Goal: Task Accomplishment & Management: Complete application form

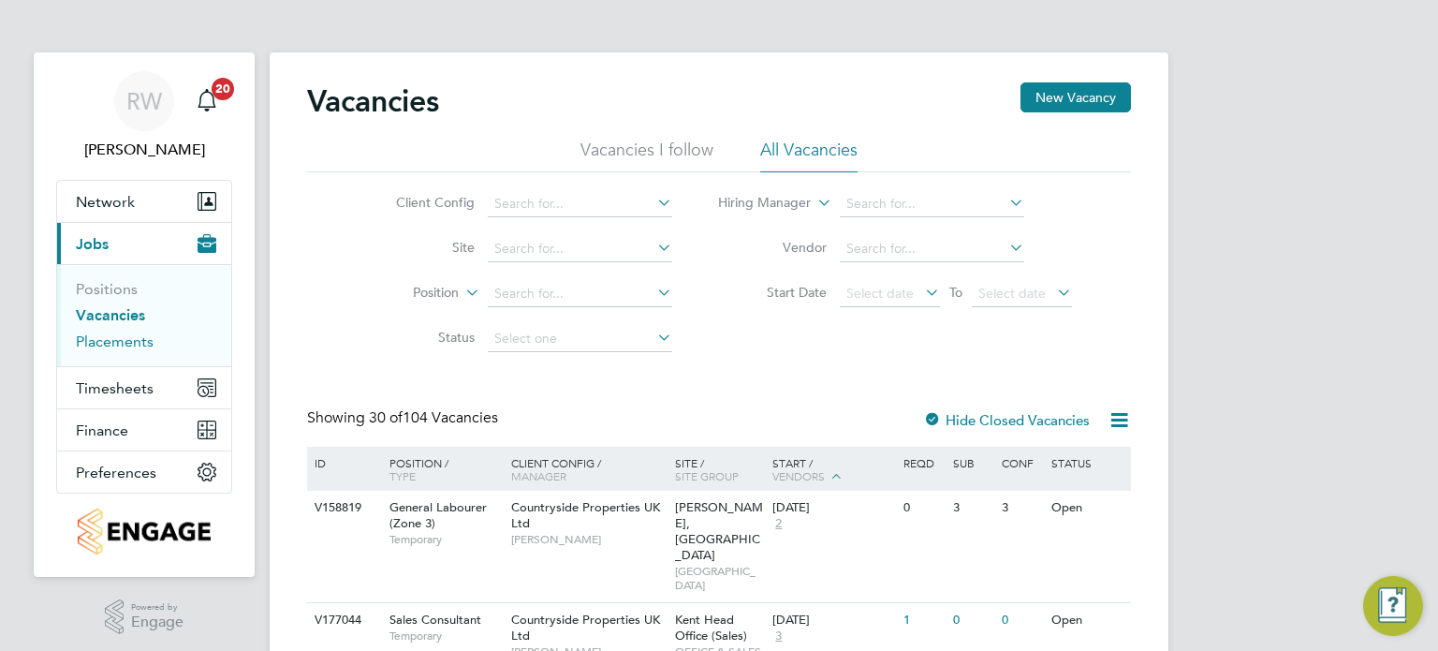
click at [120, 337] on link "Placements" at bounding box center [115, 341] width 78 height 18
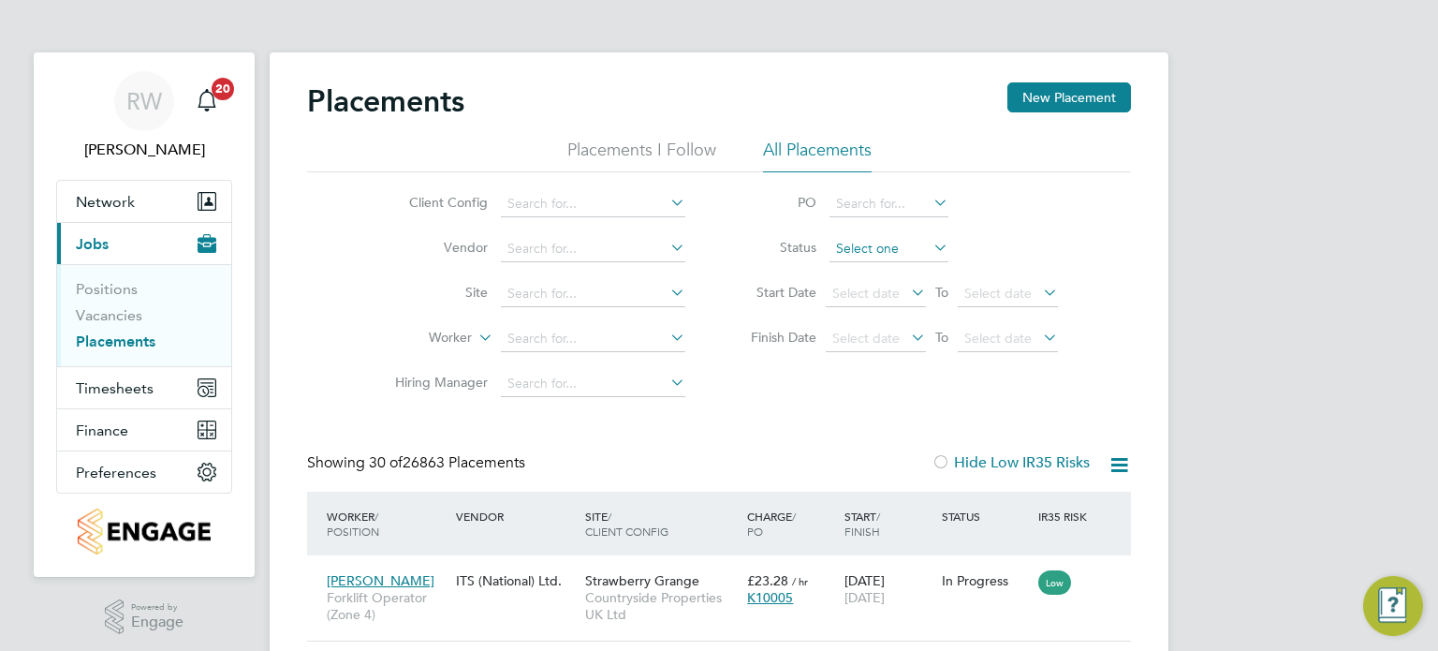
click at [869, 253] on input at bounding box center [888, 249] width 119 height 26
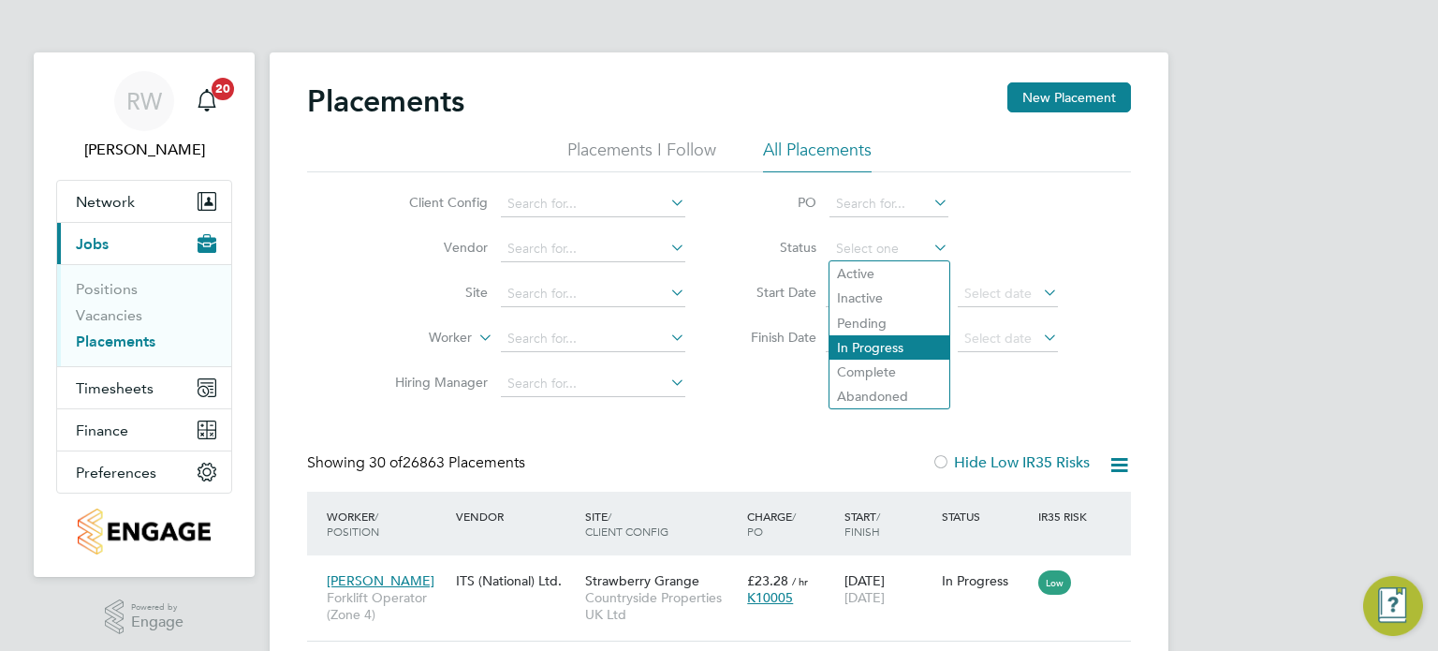
click at [875, 340] on li "In Progress" at bounding box center [889, 347] width 120 height 24
type input "In Progress"
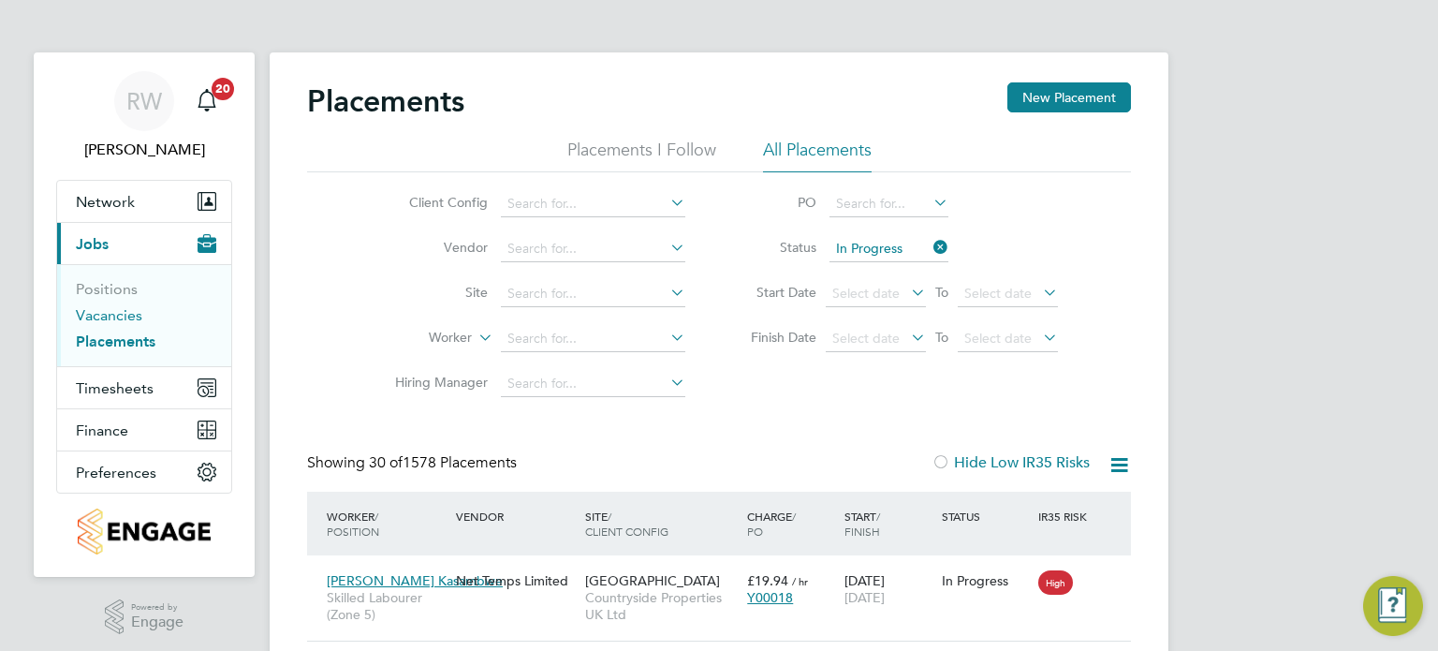
click at [102, 313] on link "Vacancies" at bounding box center [109, 315] width 66 height 18
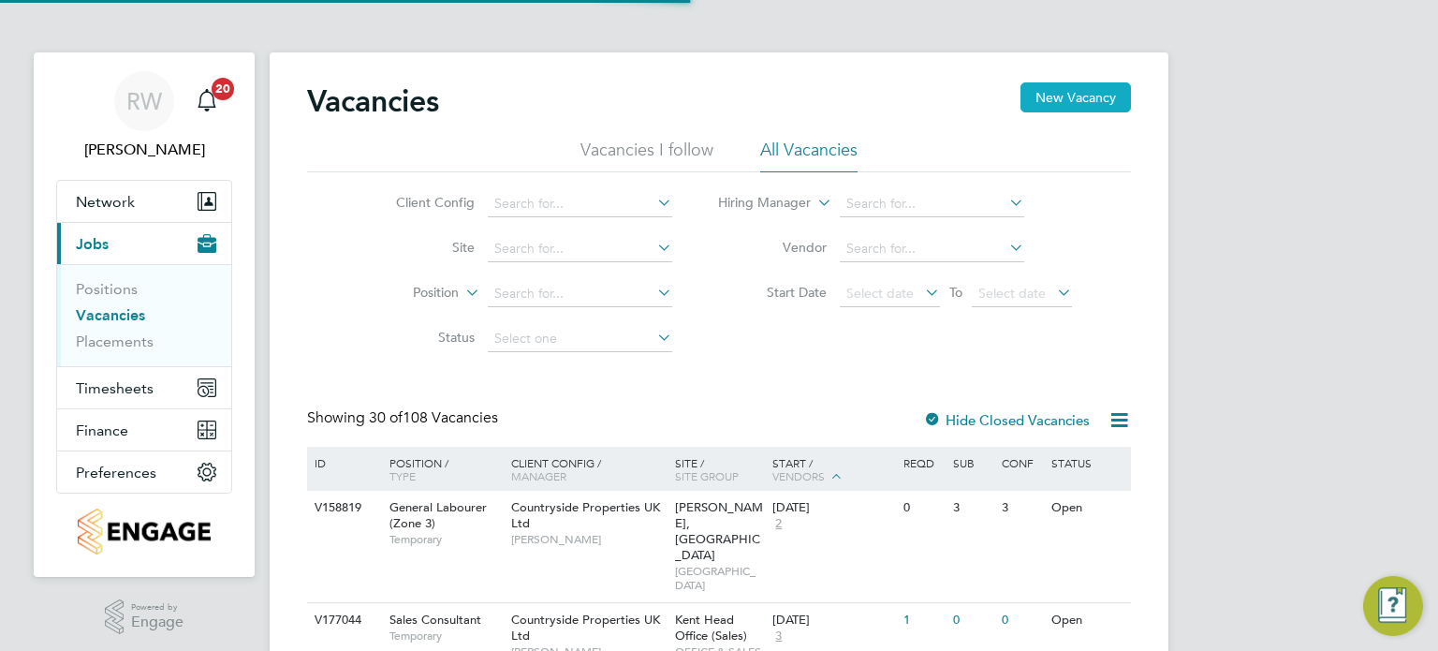
click at [1064, 94] on button "New Vacancy" at bounding box center [1075, 97] width 110 height 30
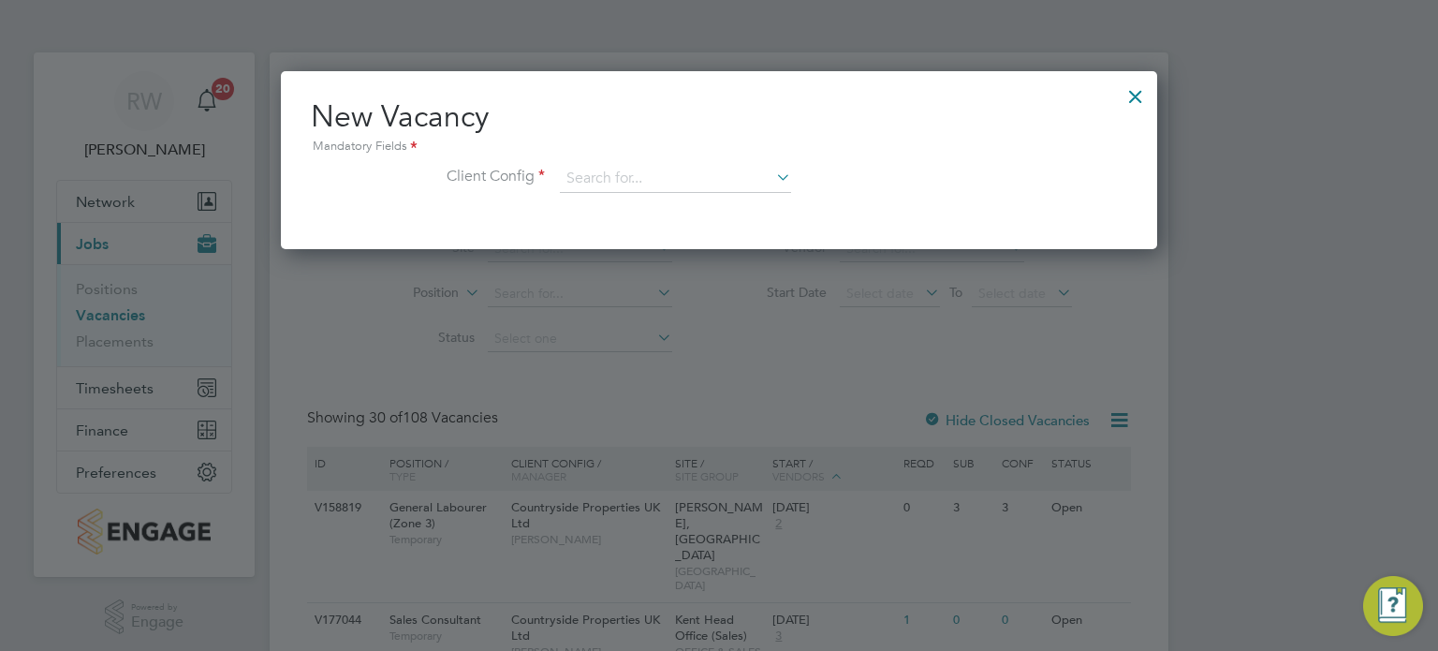
scroll to position [177, 877]
click at [722, 175] on input at bounding box center [675, 179] width 231 height 28
click at [663, 410] on li "Countryside Properties UK Ltd" at bounding box center [799, 407] width 479 height 25
type input "Countryside Properties UK Ltd"
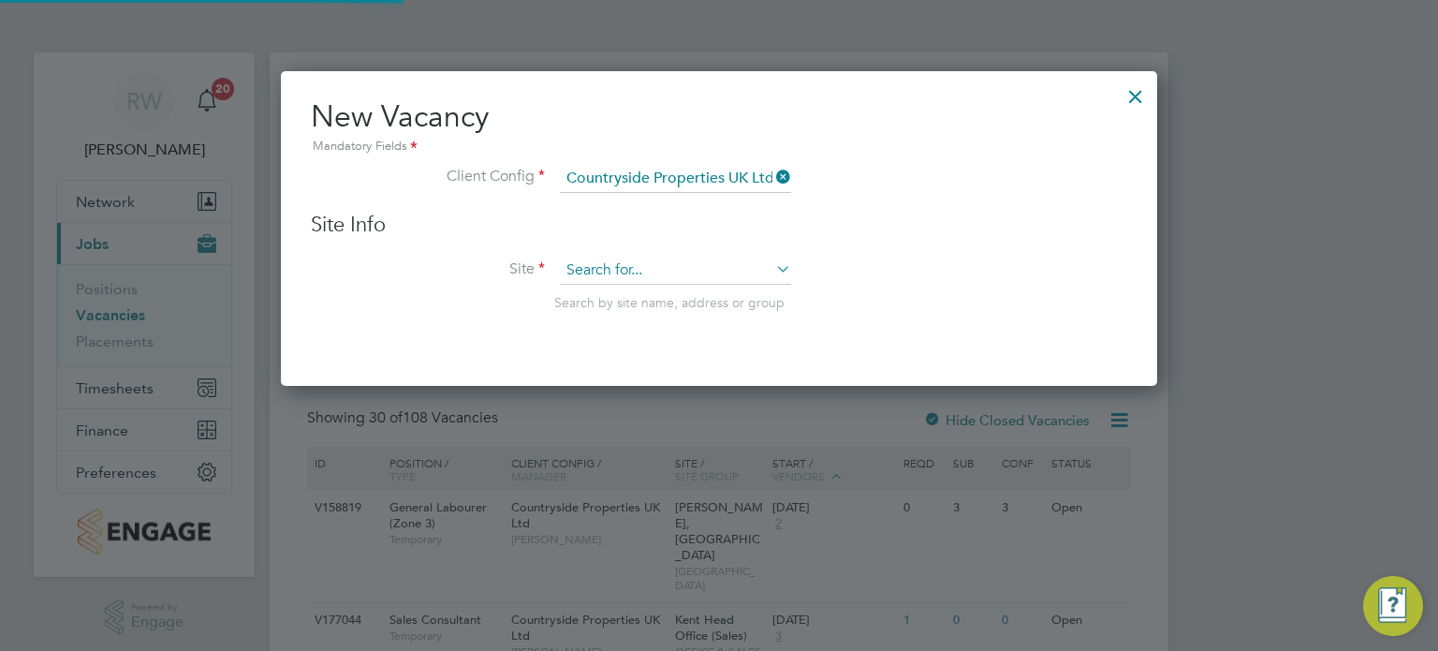
click at [625, 278] on input at bounding box center [675, 271] width 231 height 28
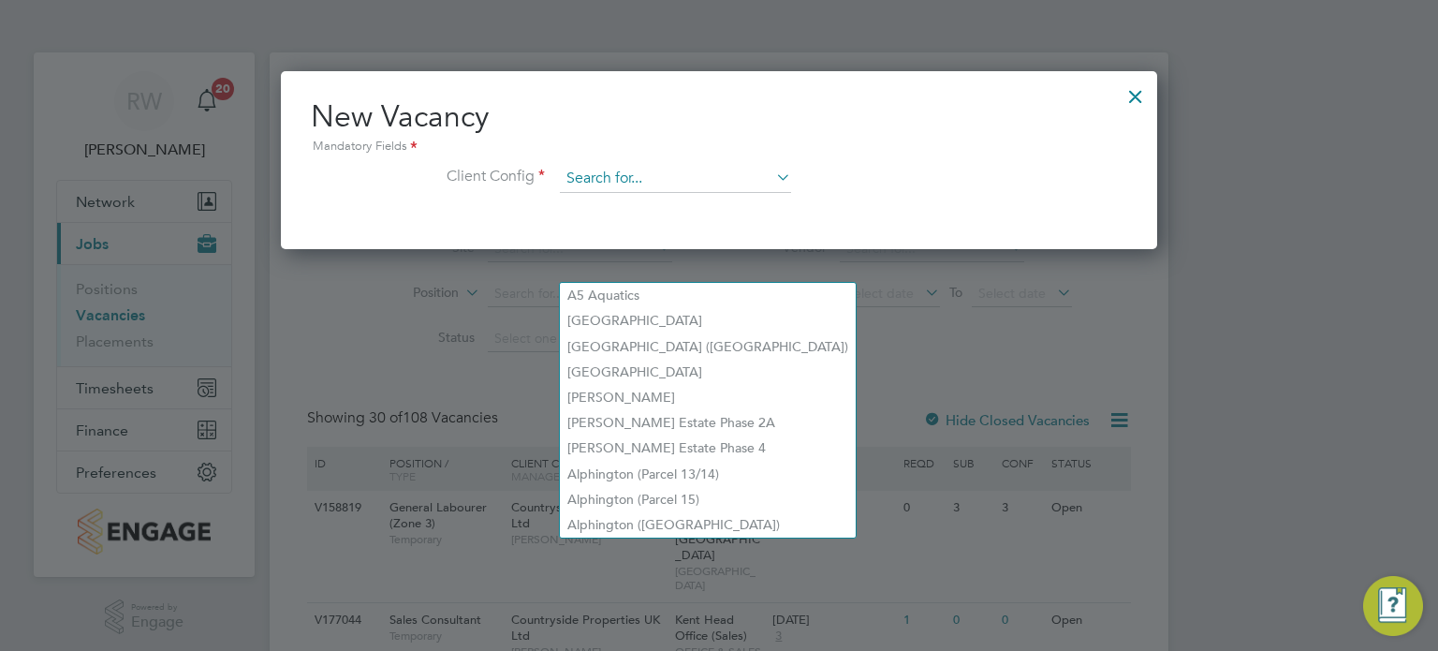
scroll to position [177, 877]
click at [741, 185] on input at bounding box center [675, 179] width 231 height 28
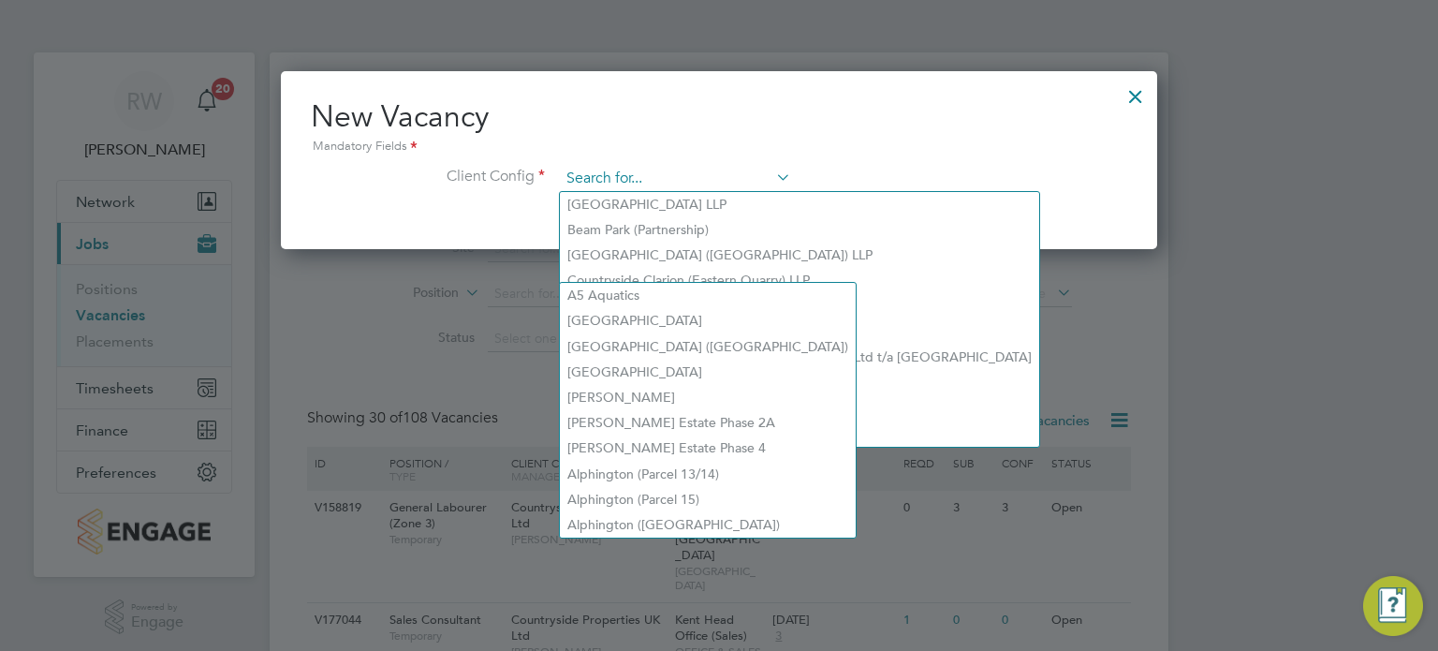
click at [749, 177] on input at bounding box center [675, 179] width 231 height 28
click at [1006, 318] on div at bounding box center [719, 325] width 1438 height 651
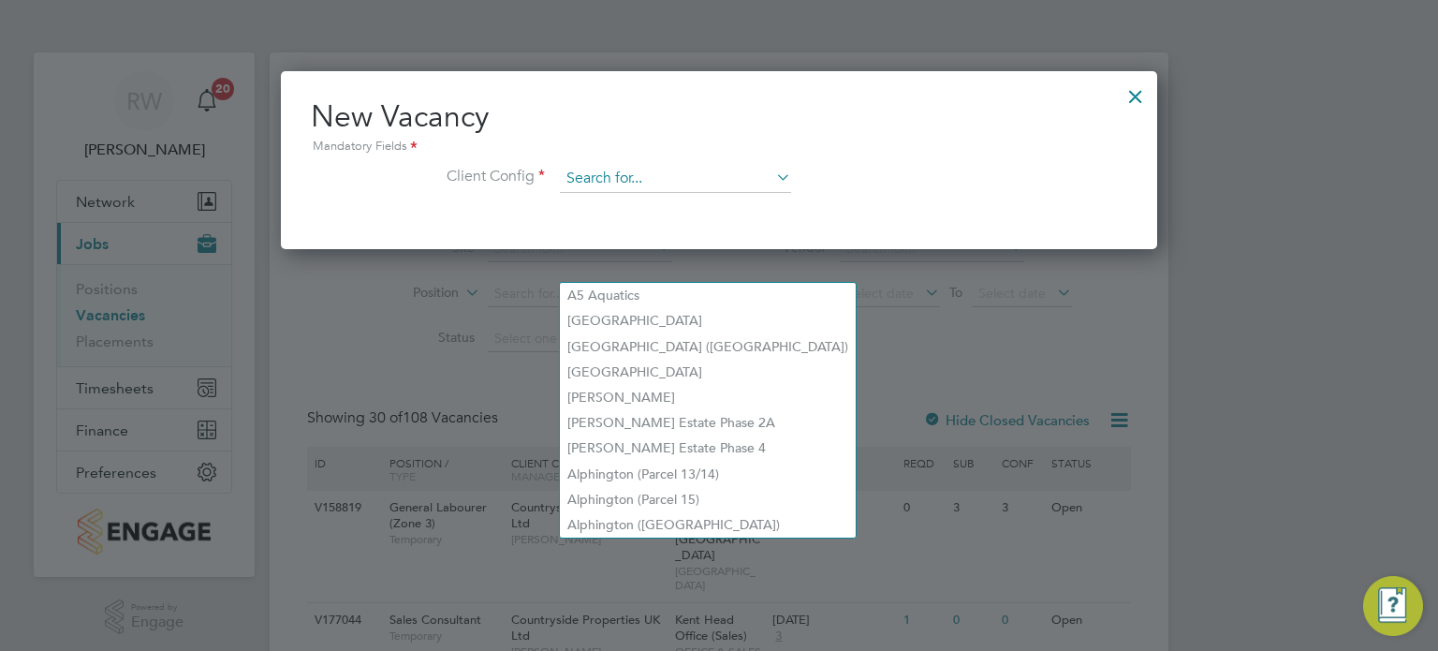
click at [711, 168] on input at bounding box center [675, 179] width 231 height 28
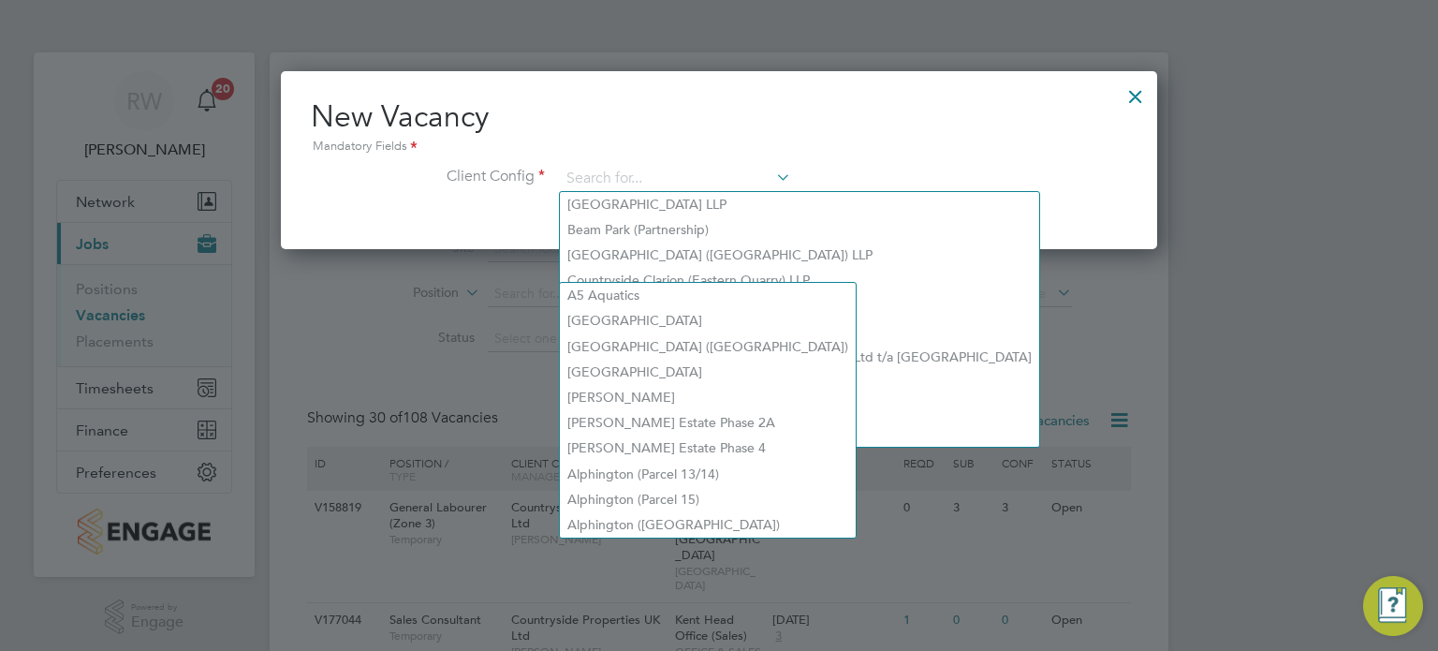
click at [1131, 90] on div at bounding box center [1136, 92] width 34 height 34
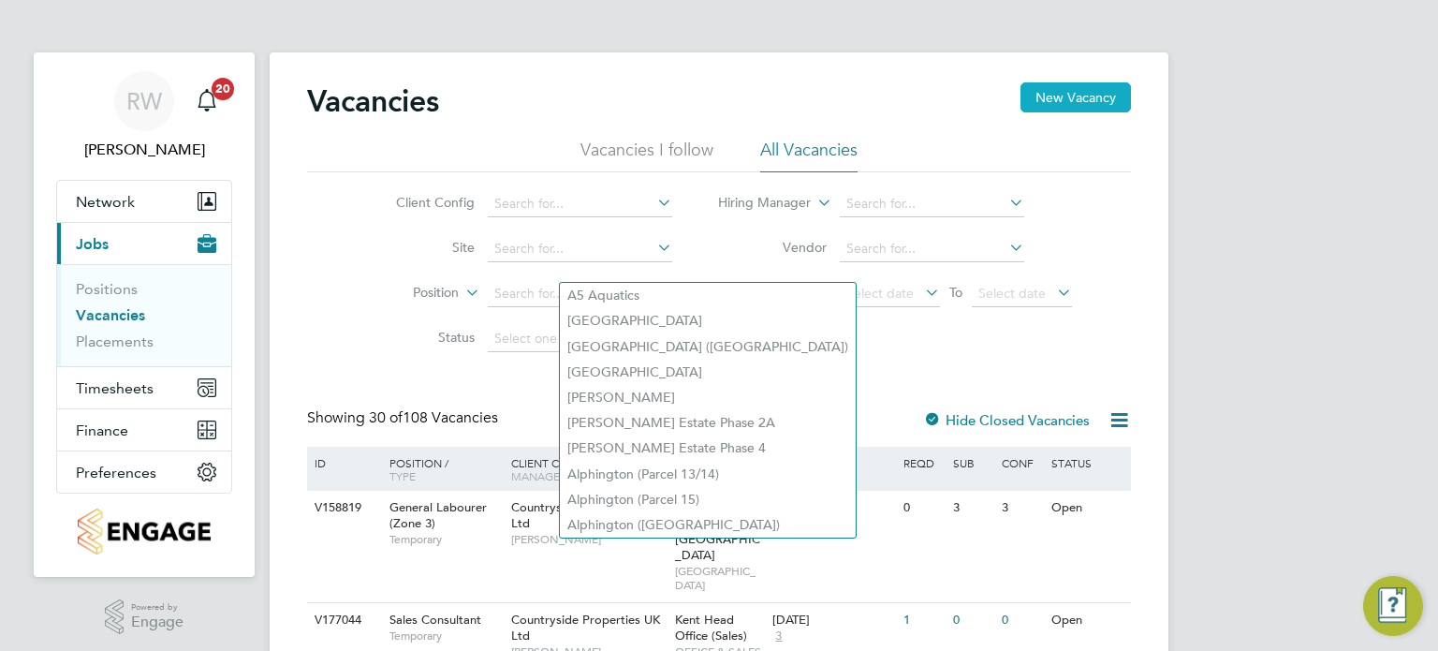
click at [1058, 100] on button "New Vacancy" at bounding box center [1075, 97] width 110 height 30
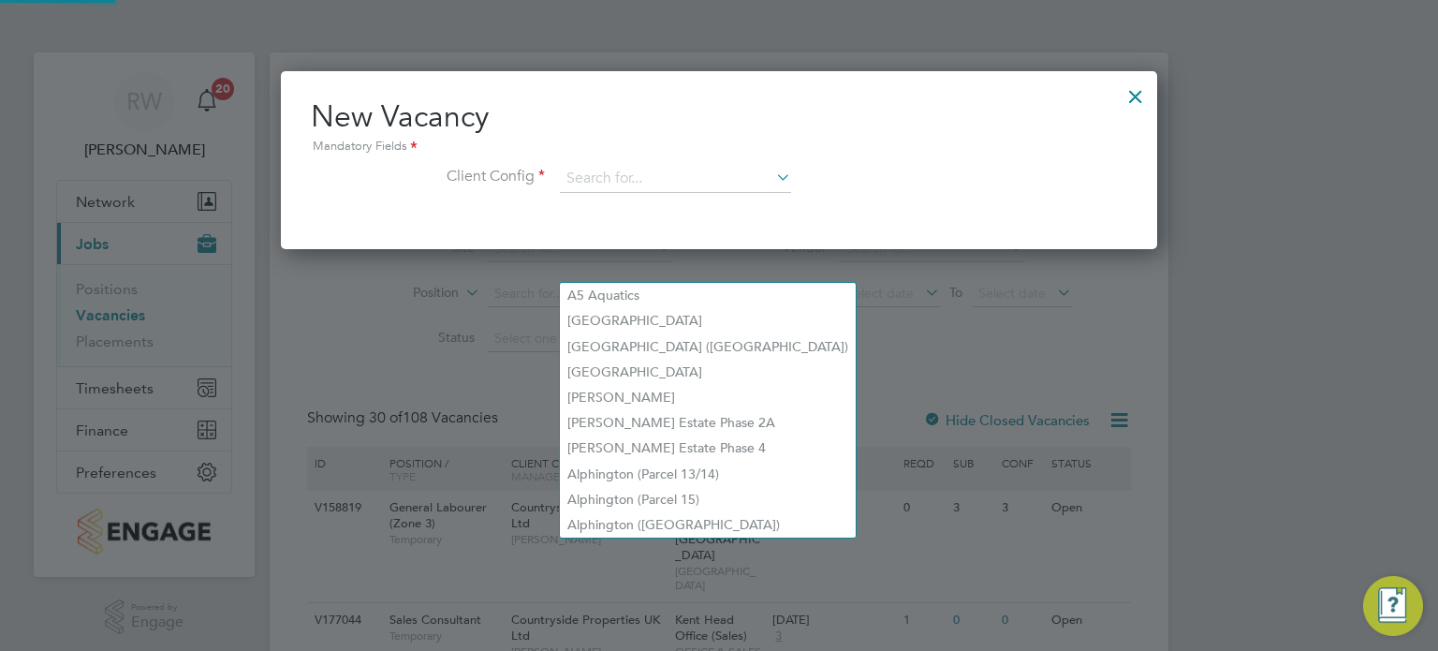
scroll to position [177, 877]
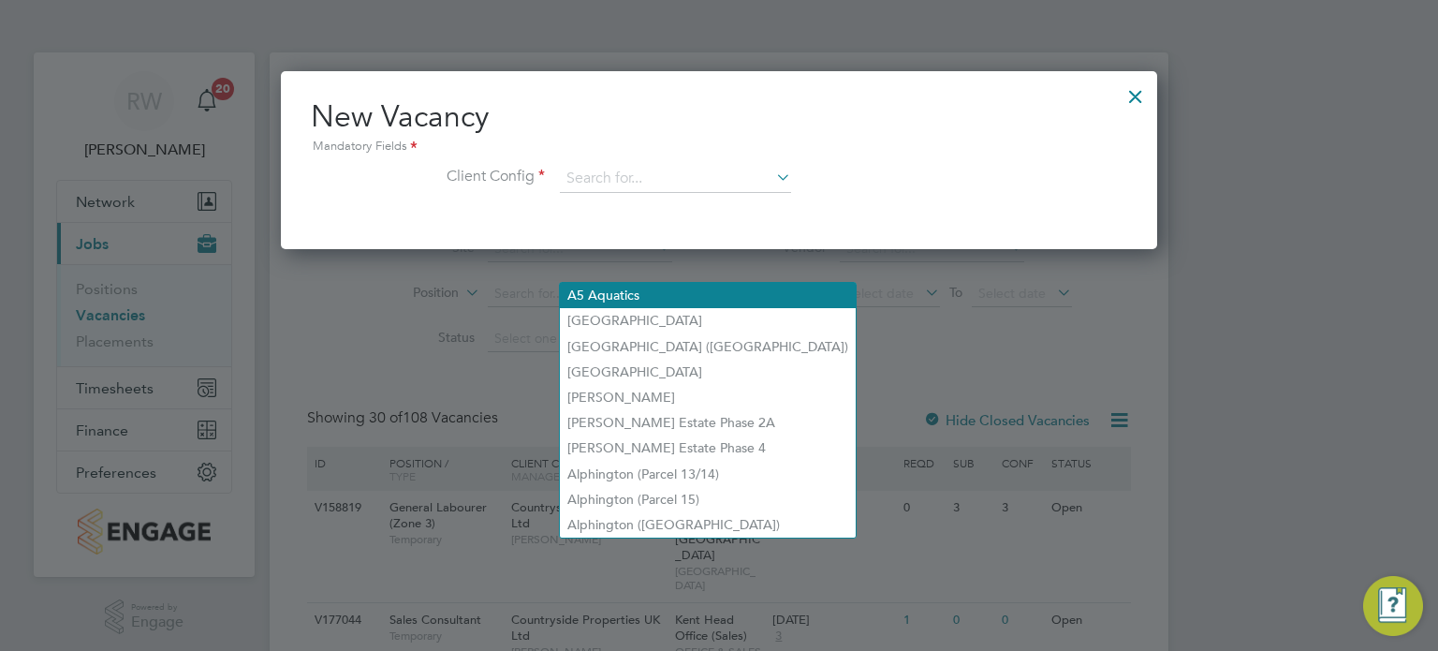
click at [746, 294] on li "A5 Aquatics" at bounding box center [708, 295] width 296 height 25
click at [696, 292] on li "A5 Aquatics" at bounding box center [708, 295] width 296 height 25
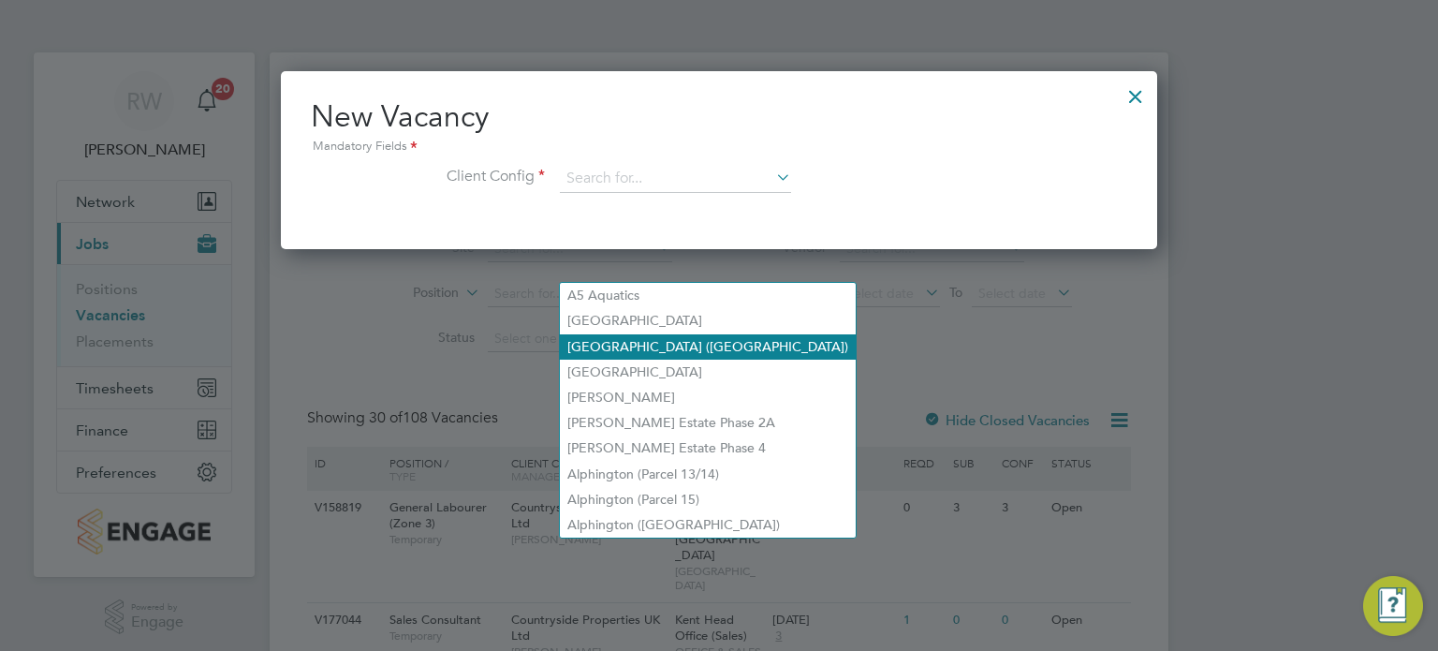
click at [685, 342] on li "Ainsdale (Sandbrook Road)" at bounding box center [708, 346] width 296 height 25
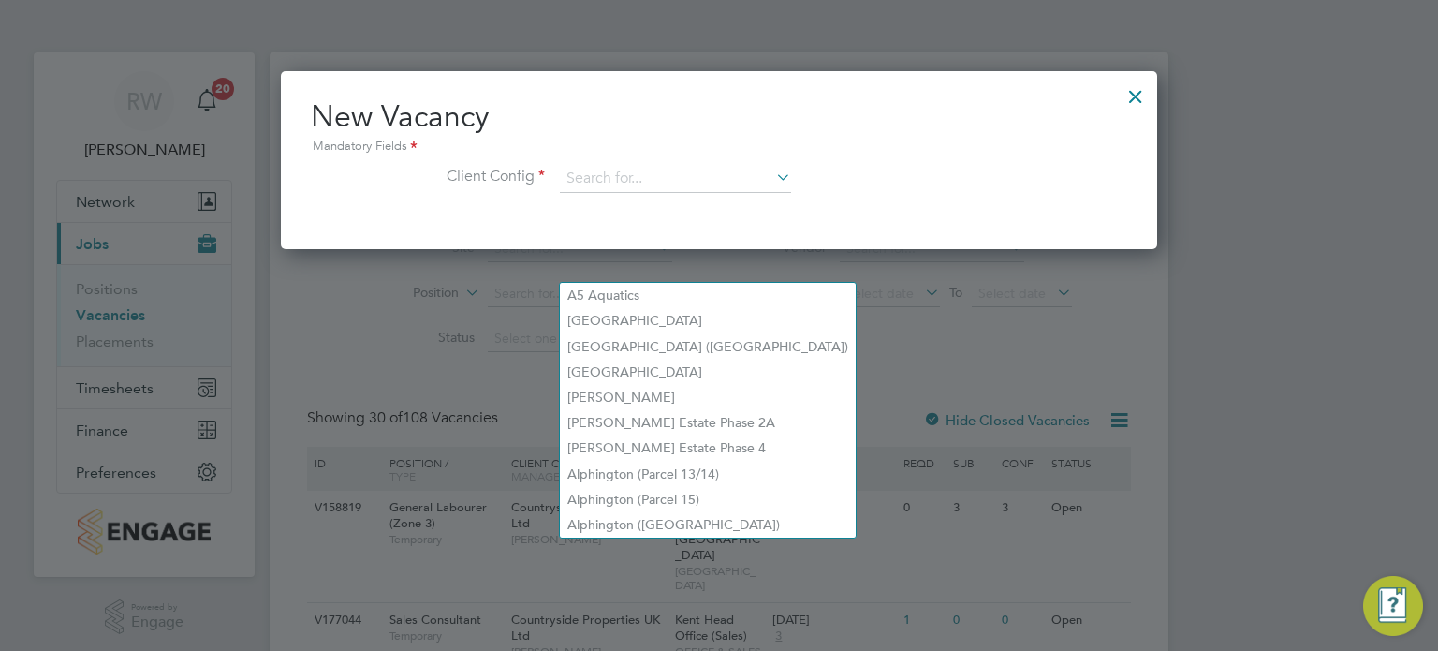
drag, startPoint x: 685, startPoint y: 342, endPoint x: 587, endPoint y: 277, distance: 117.6
click at [587, 277] on div at bounding box center [719, 325] width 1438 height 651
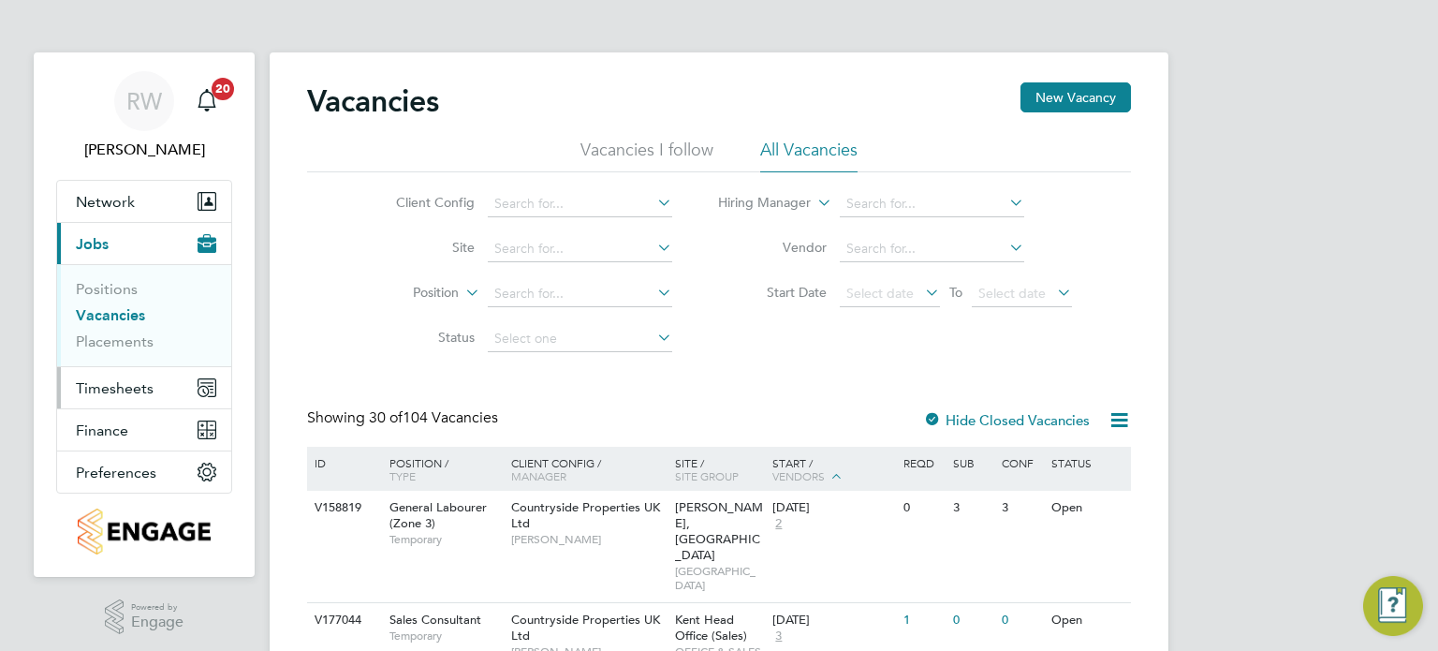
click at [112, 389] on span "Timesheets" at bounding box center [115, 388] width 78 height 18
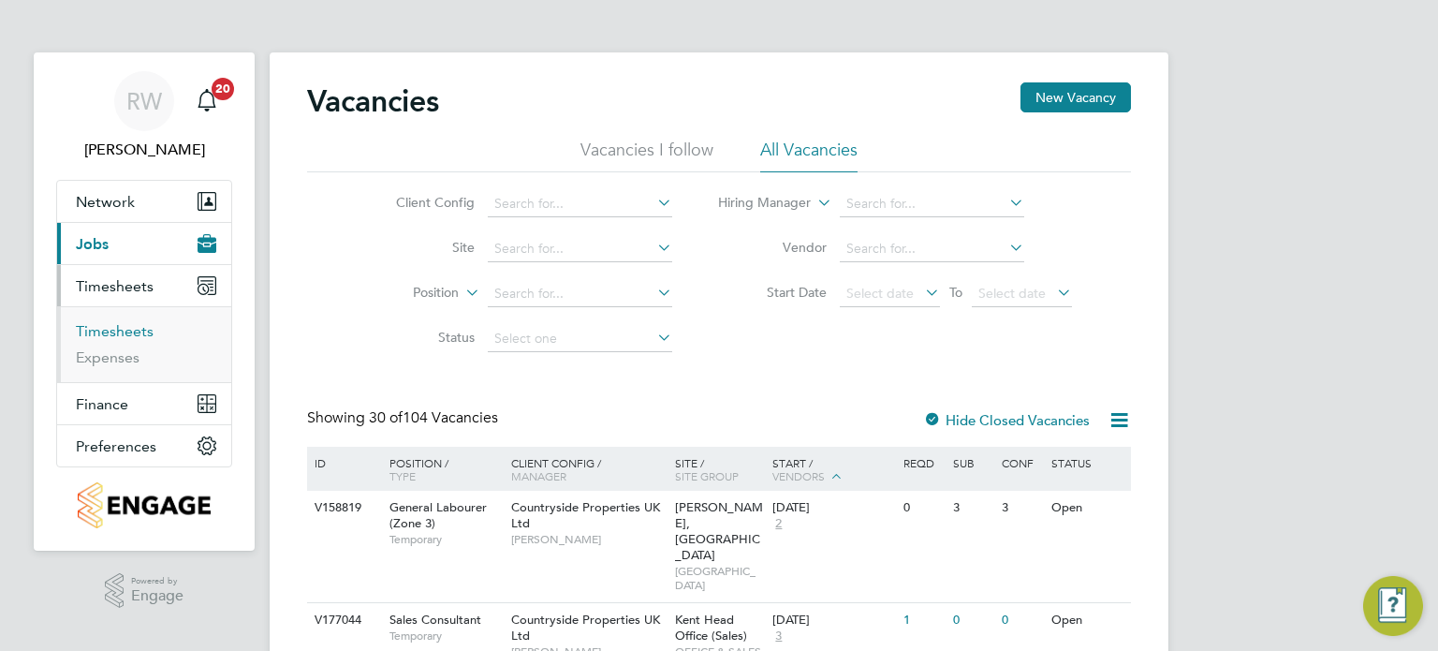
click at [132, 327] on link "Timesheets" at bounding box center [115, 331] width 78 height 18
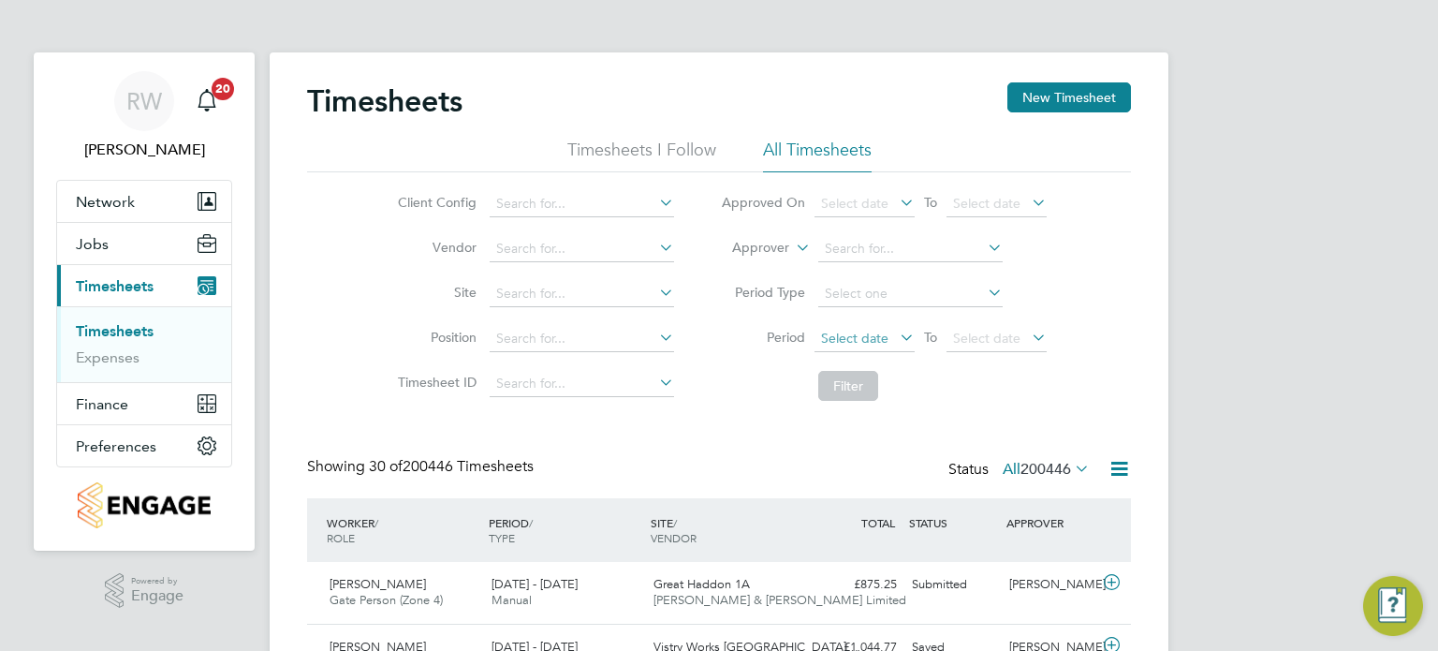
click at [873, 330] on span "Select date" at bounding box center [854, 338] width 67 height 17
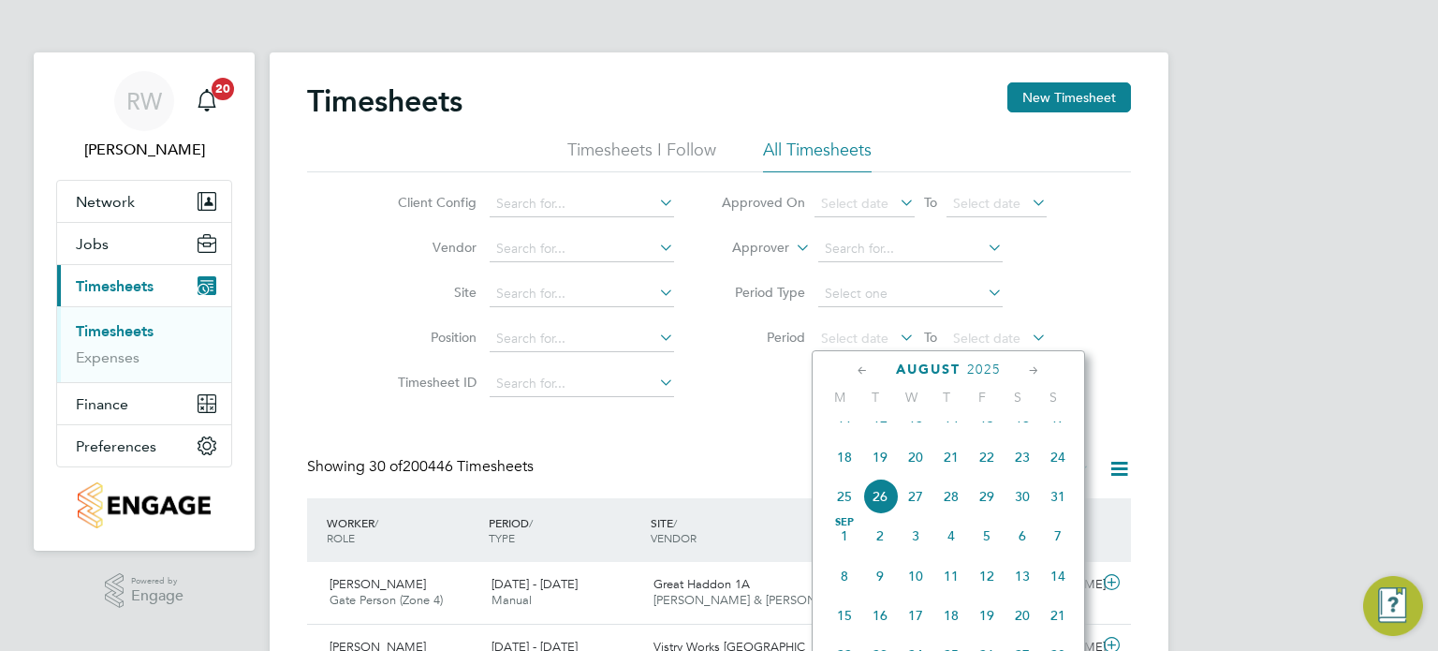
click at [842, 433] on span "11" at bounding box center [845, 418] width 36 height 36
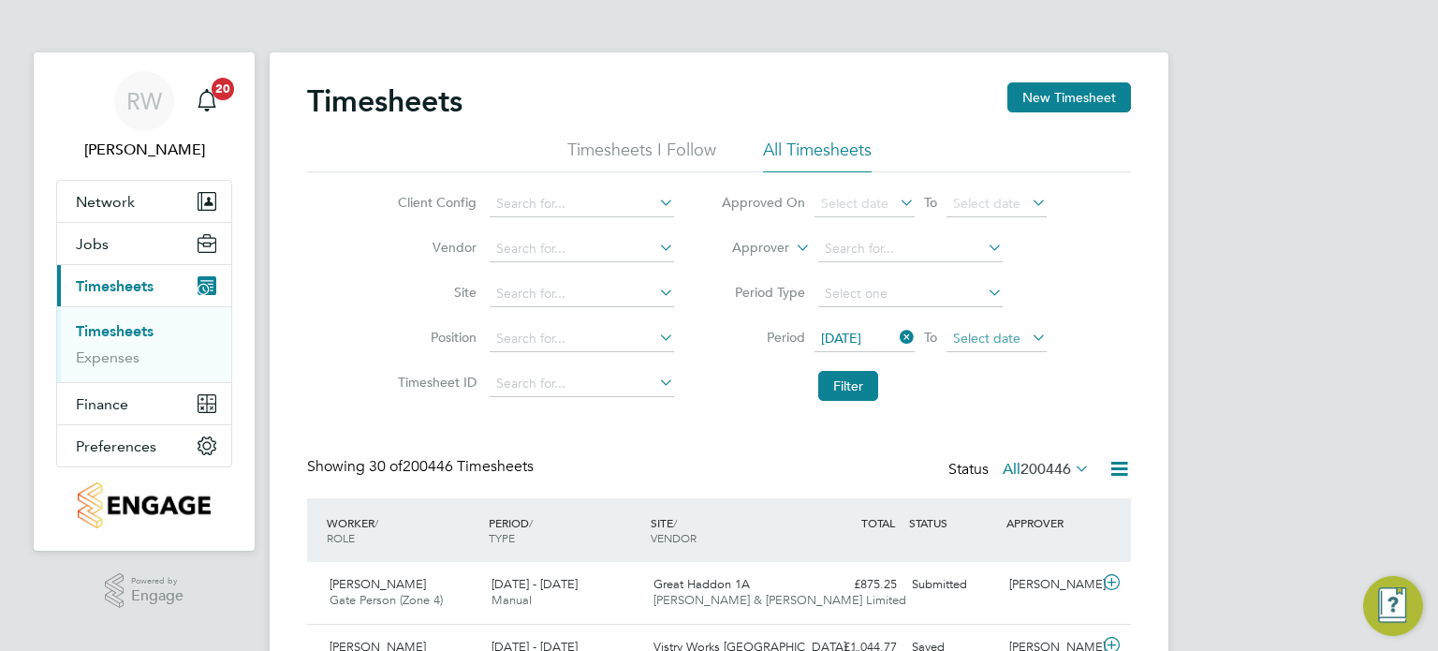
click at [987, 327] on span "Select date" at bounding box center [996, 339] width 100 height 25
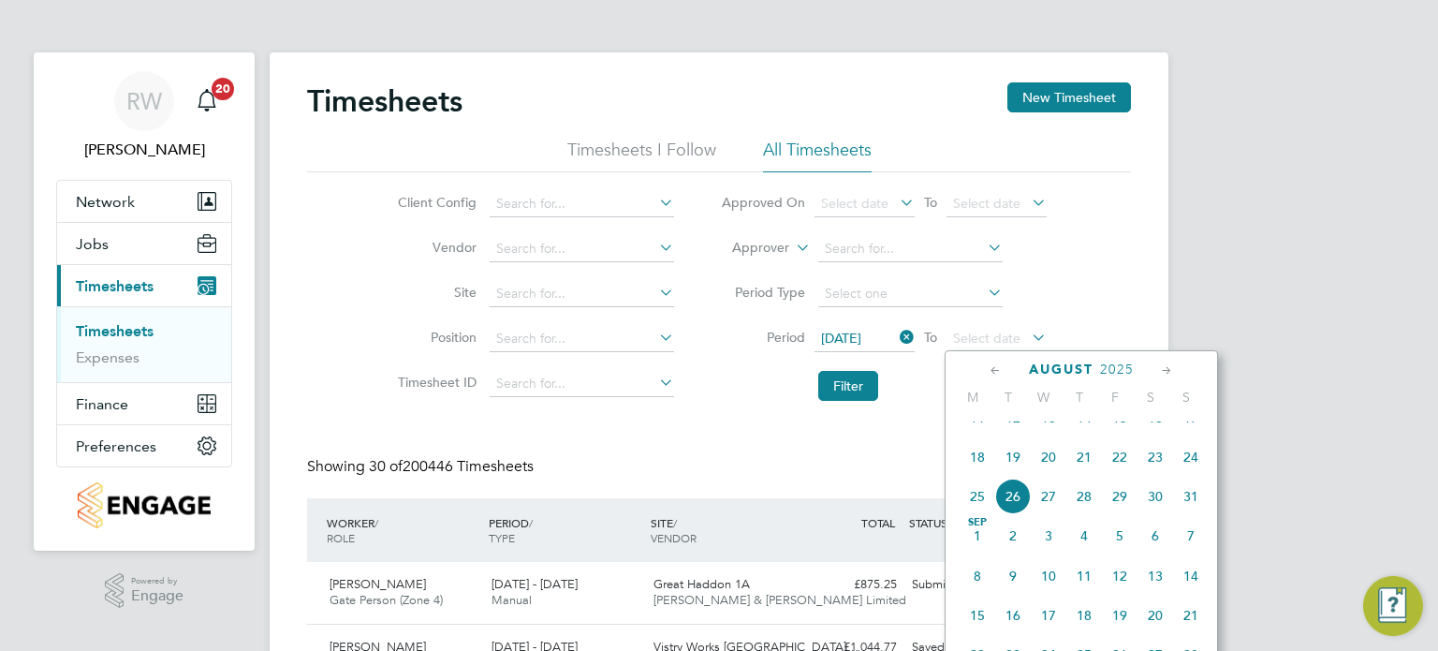
click at [1183, 427] on span "17" at bounding box center [1191, 418] width 36 height 36
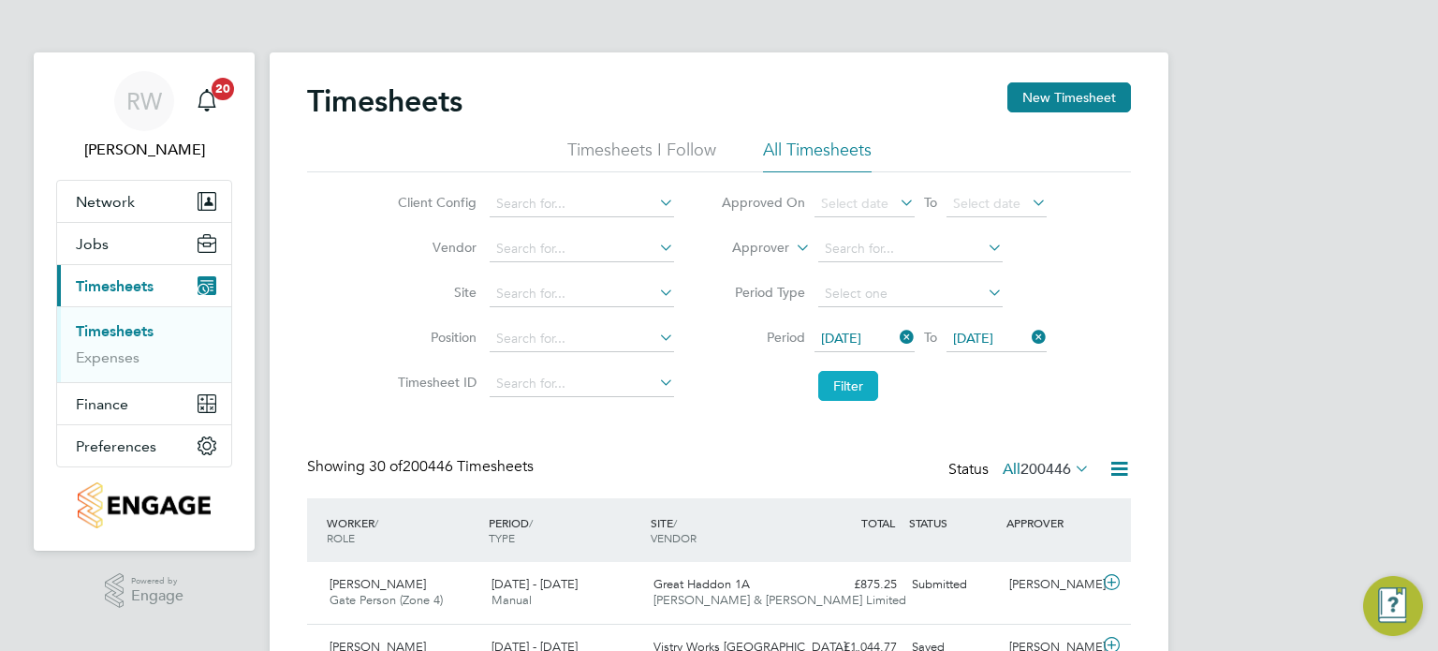
click at [854, 390] on button "Filter" at bounding box center [848, 386] width 60 height 30
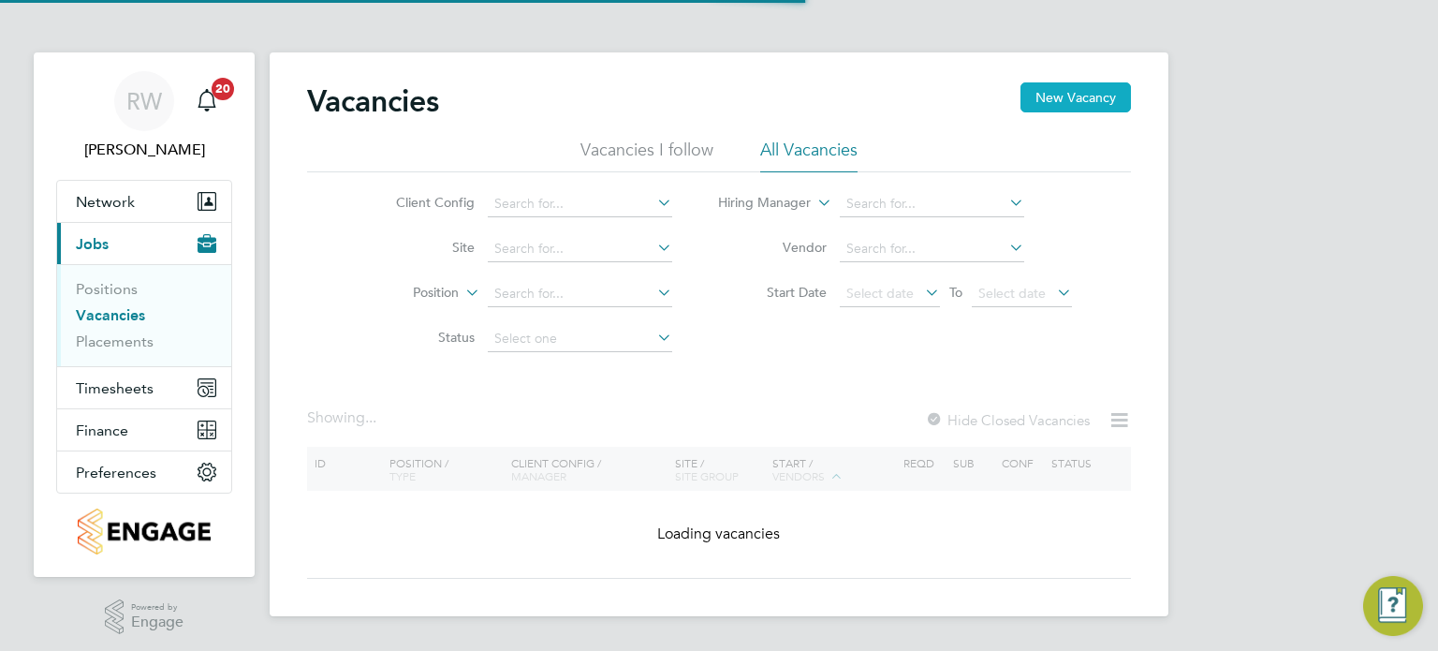
click at [1096, 102] on button "New Vacancy" at bounding box center [1075, 97] width 110 height 30
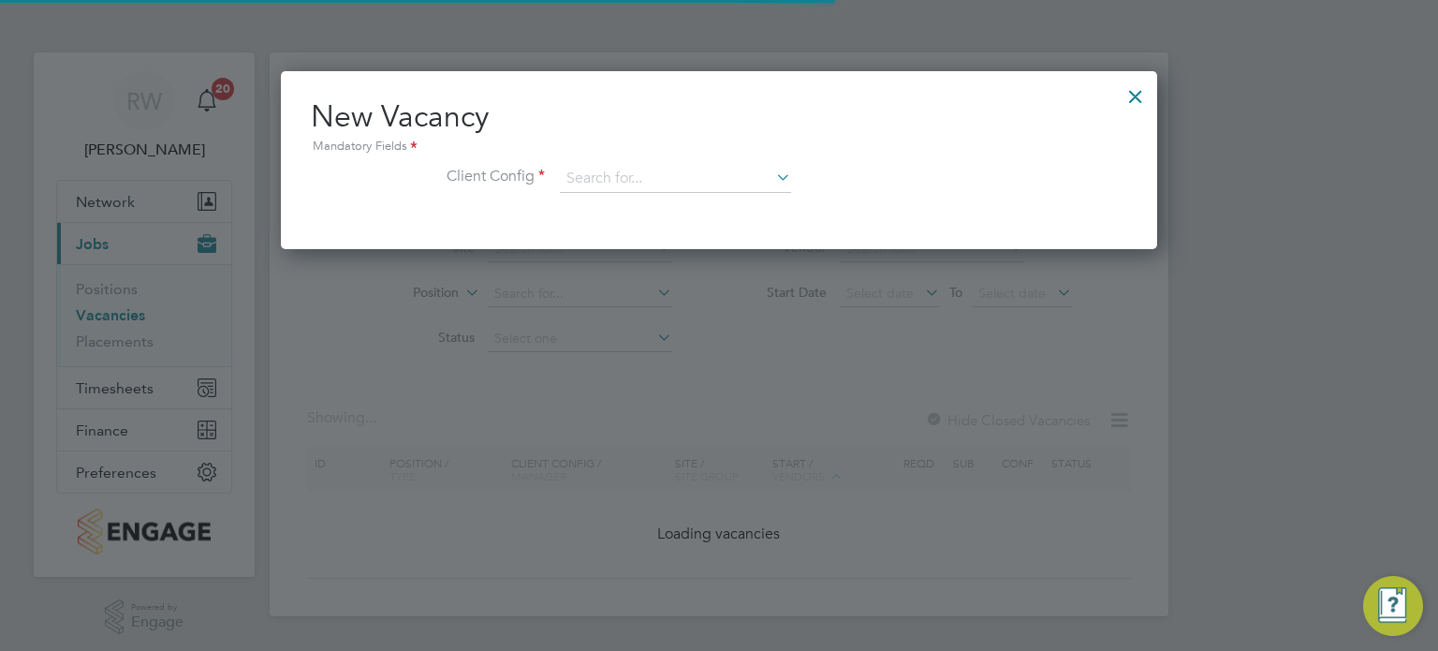
scroll to position [177, 877]
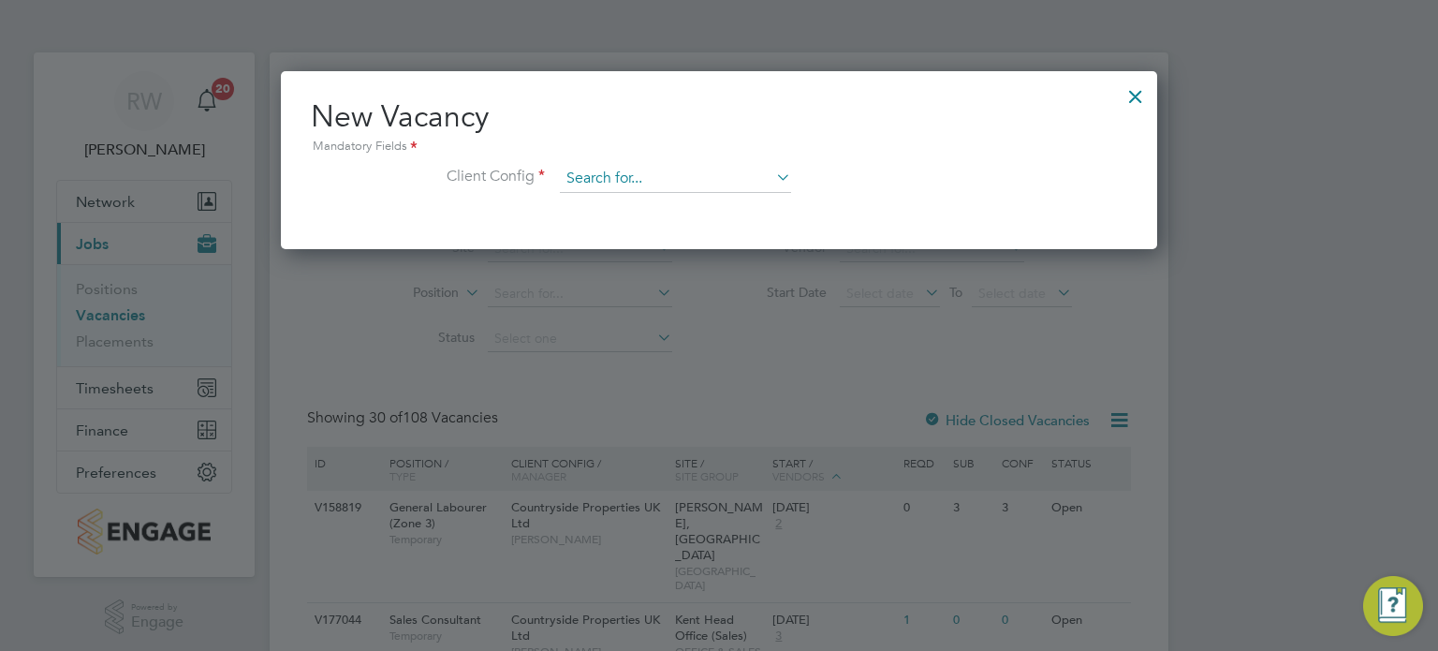
click at [753, 170] on input at bounding box center [675, 179] width 231 height 28
click at [722, 431] on li "Countryside Timber Frame Ltd" at bounding box center [799, 432] width 479 height 25
type input "Countryside Timber Frame Ltd"
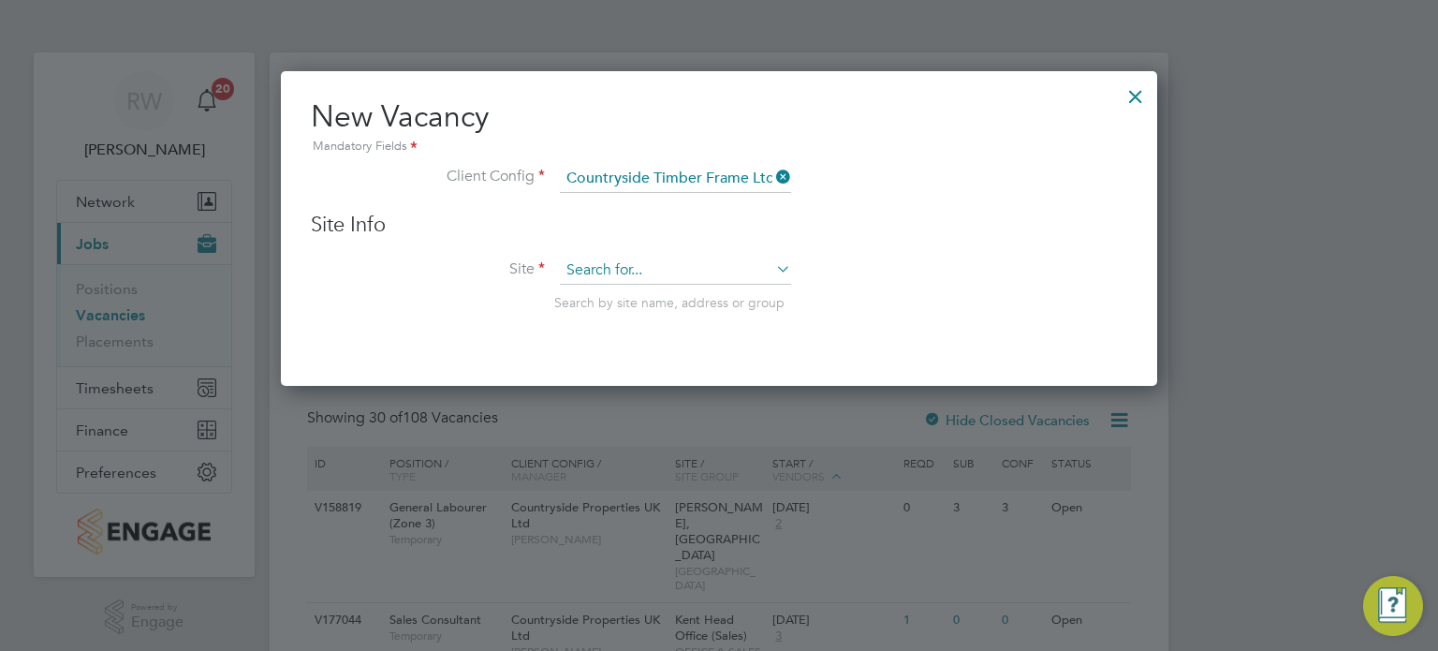
click at [666, 264] on input at bounding box center [675, 271] width 231 height 28
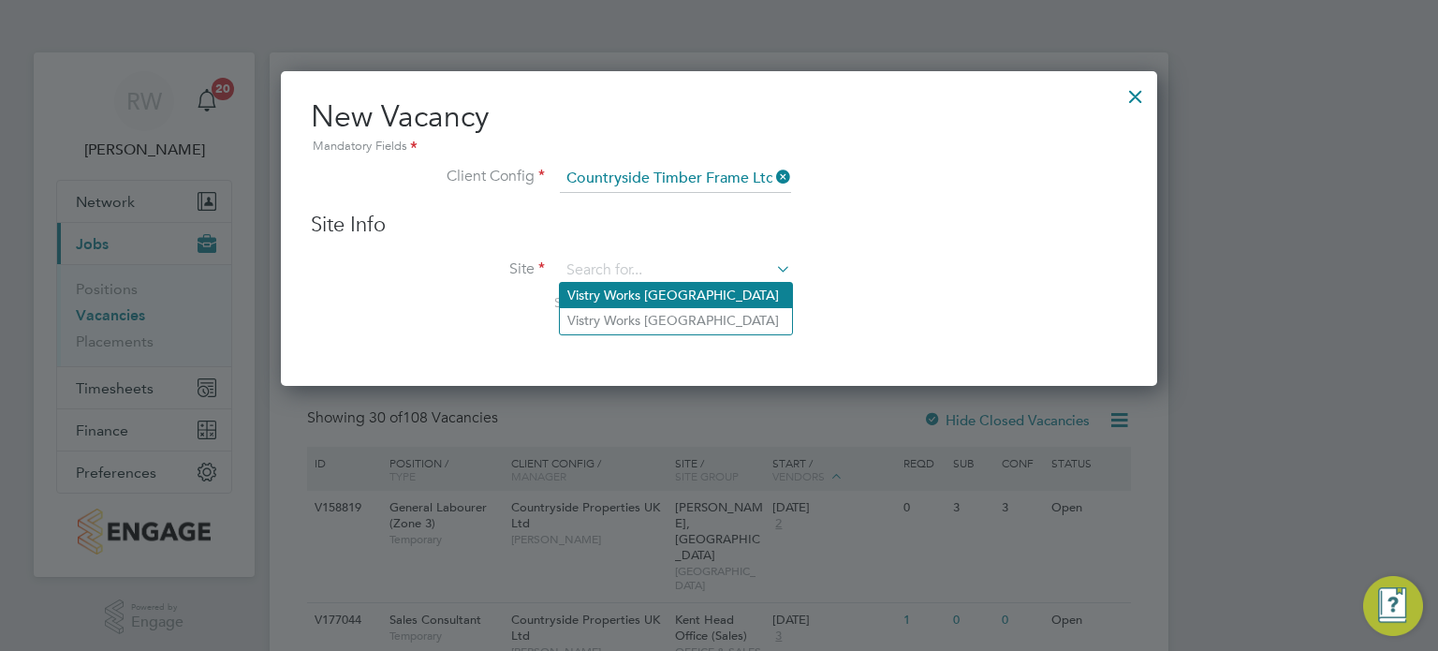
click at [663, 302] on li "Vistry Works [GEOGRAPHIC_DATA]" at bounding box center [676, 295] width 232 height 25
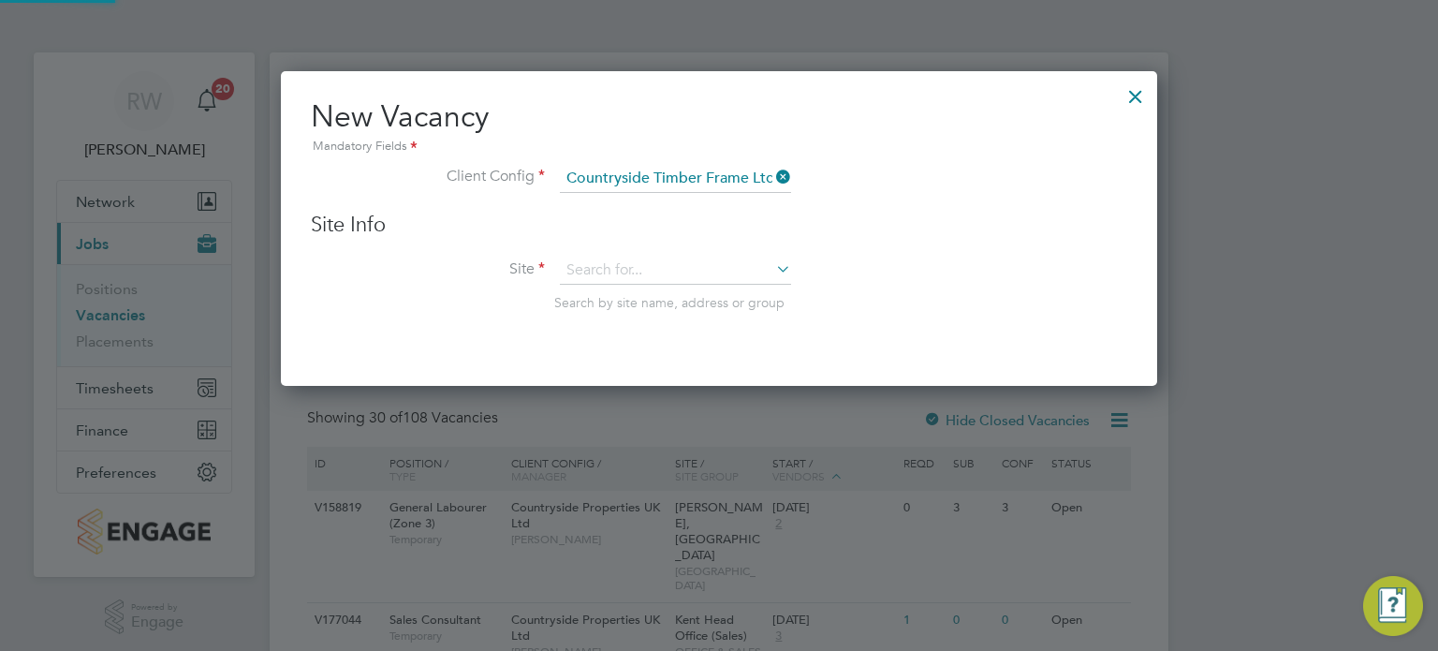
type input "Vistry Works [GEOGRAPHIC_DATA]"
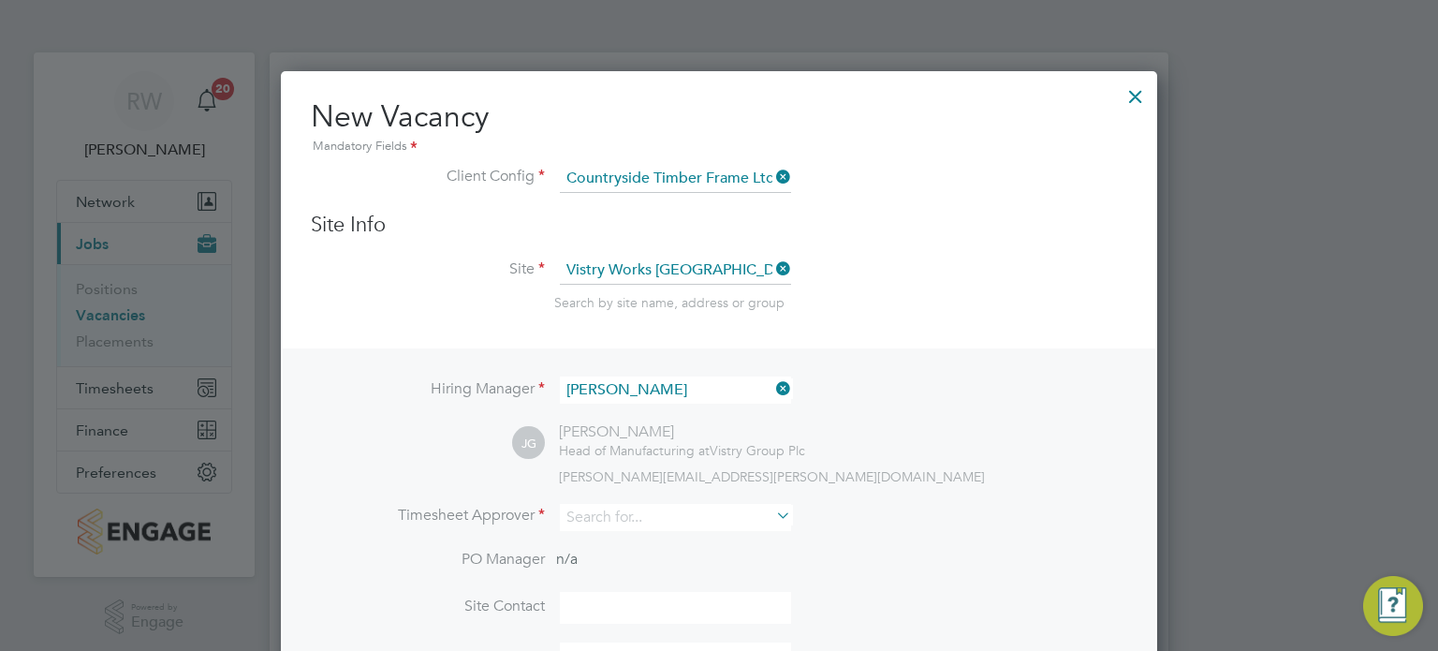
scroll to position [236, 0]
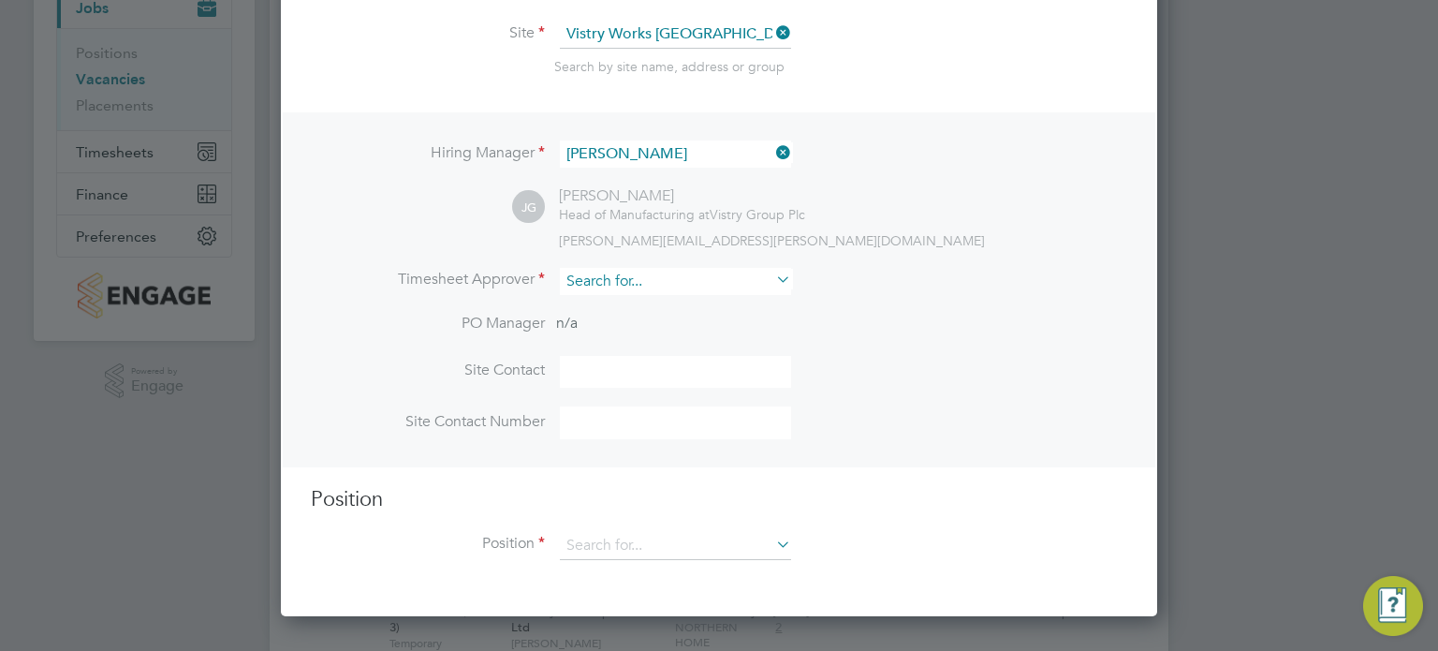
click at [635, 279] on input at bounding box center [675, 281] width 231 height 27
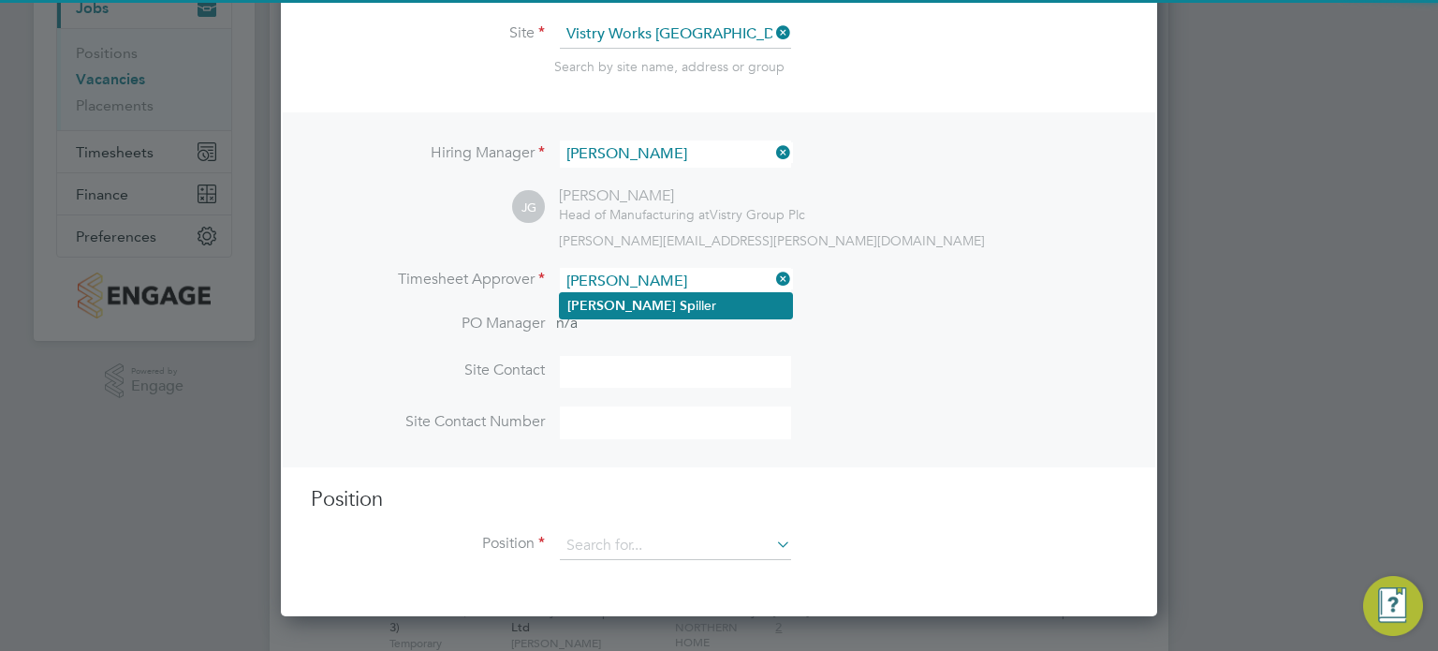
click at [629, 295] on li "[PERSON_NAME] [PERSON_NAME]" at bounding box center [676, 305] width 232 height 25
type input "[PERSON_NAME]"
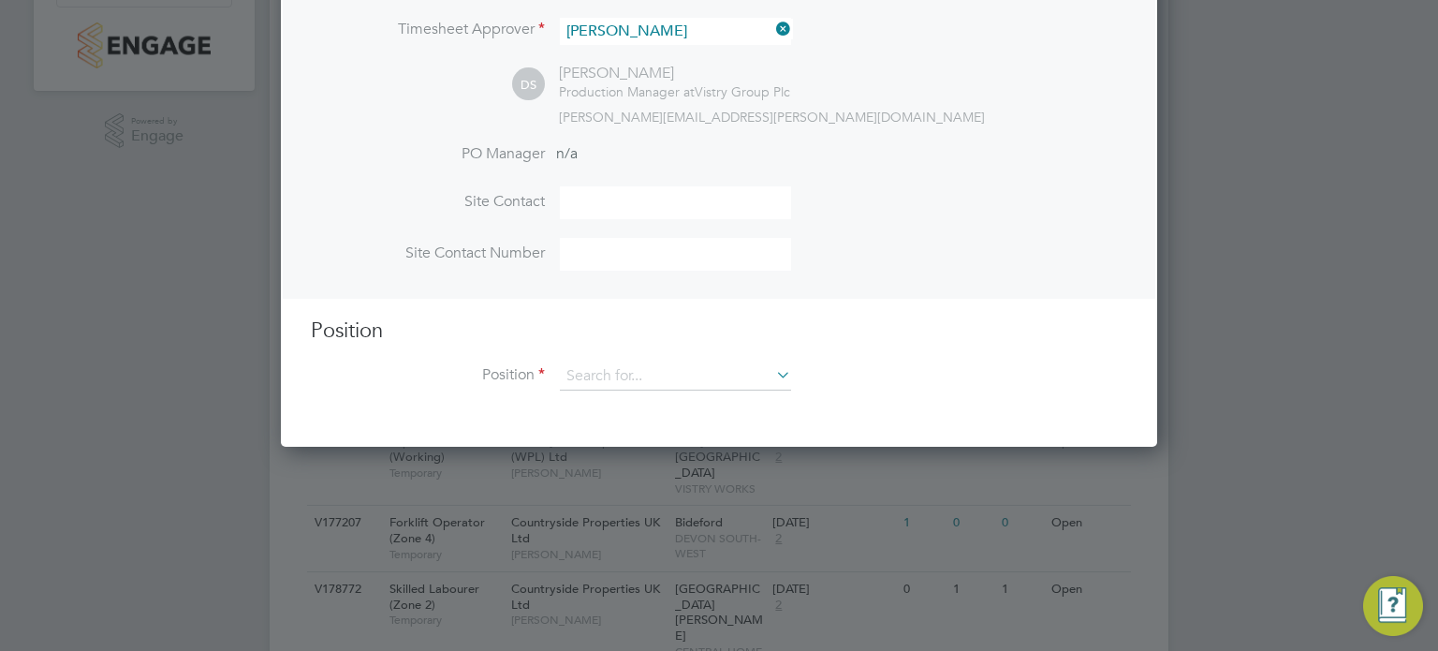
scroll to position [490, 0]
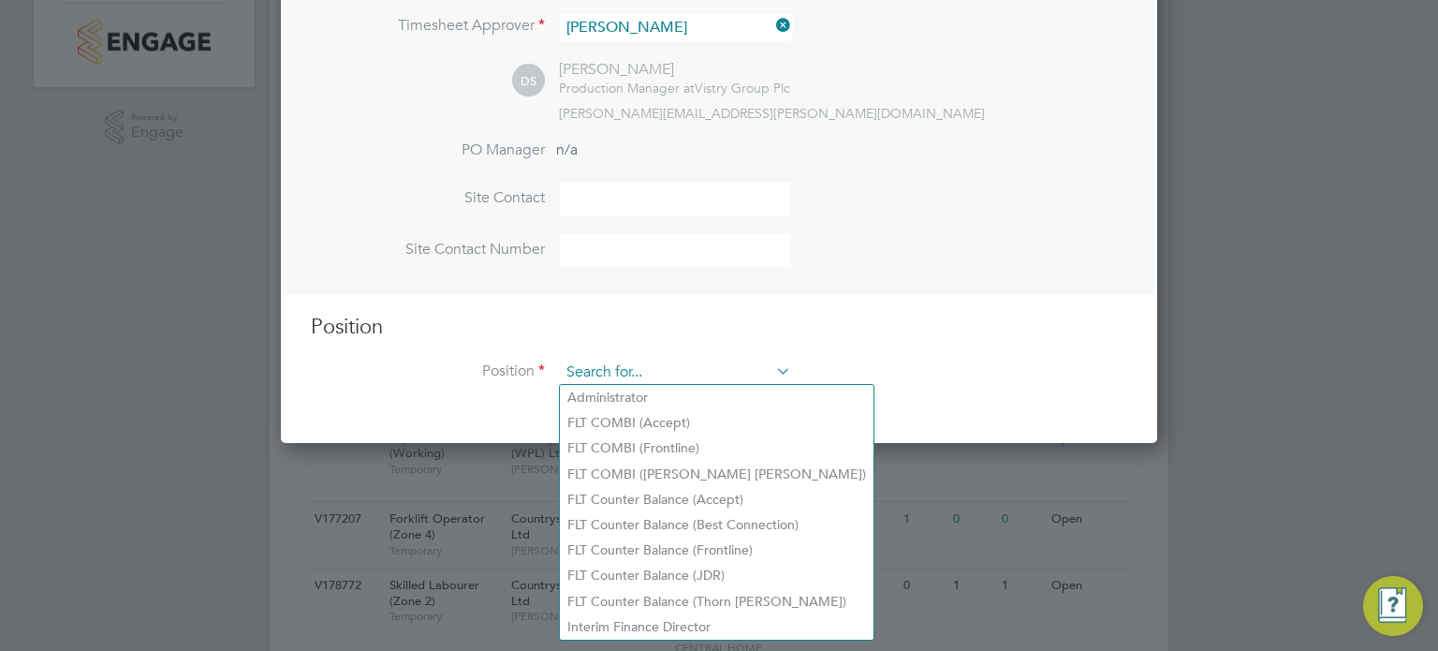
click at [720, 362] on input at bounding box center [675, 373] width 231 height 28
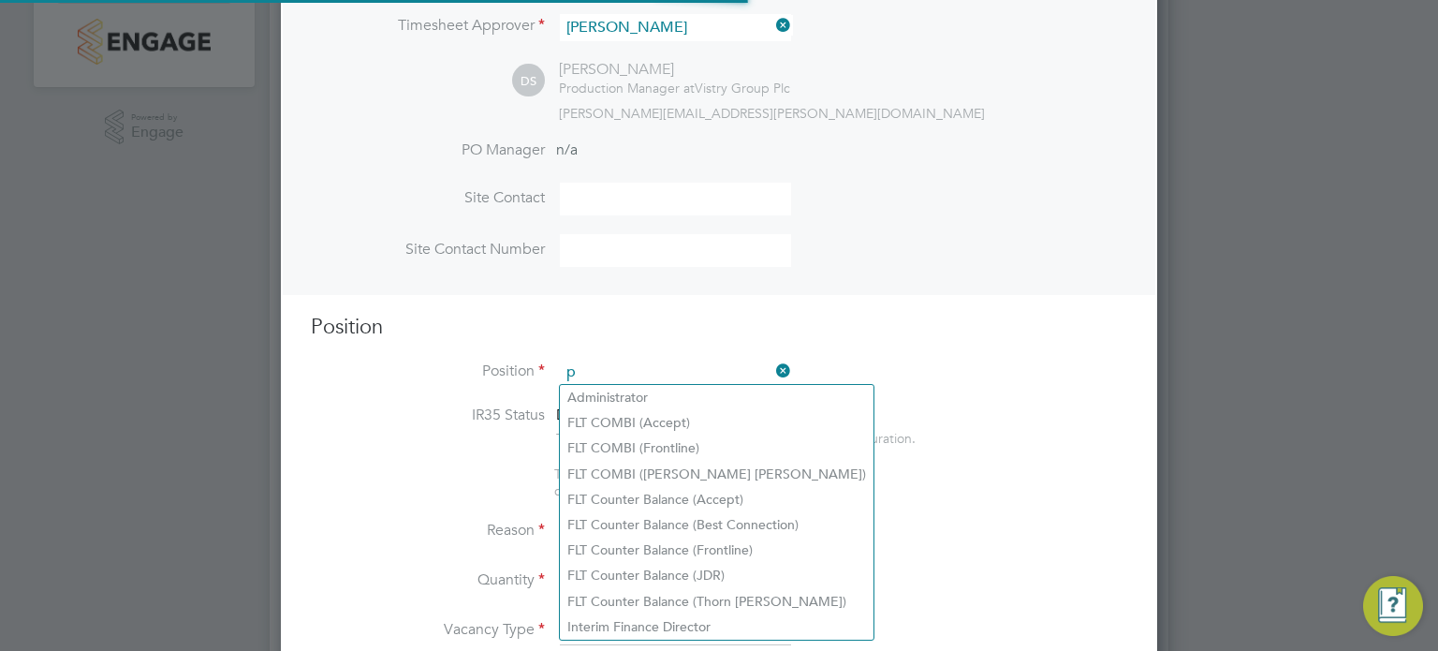
scroll to position [2688, 877]
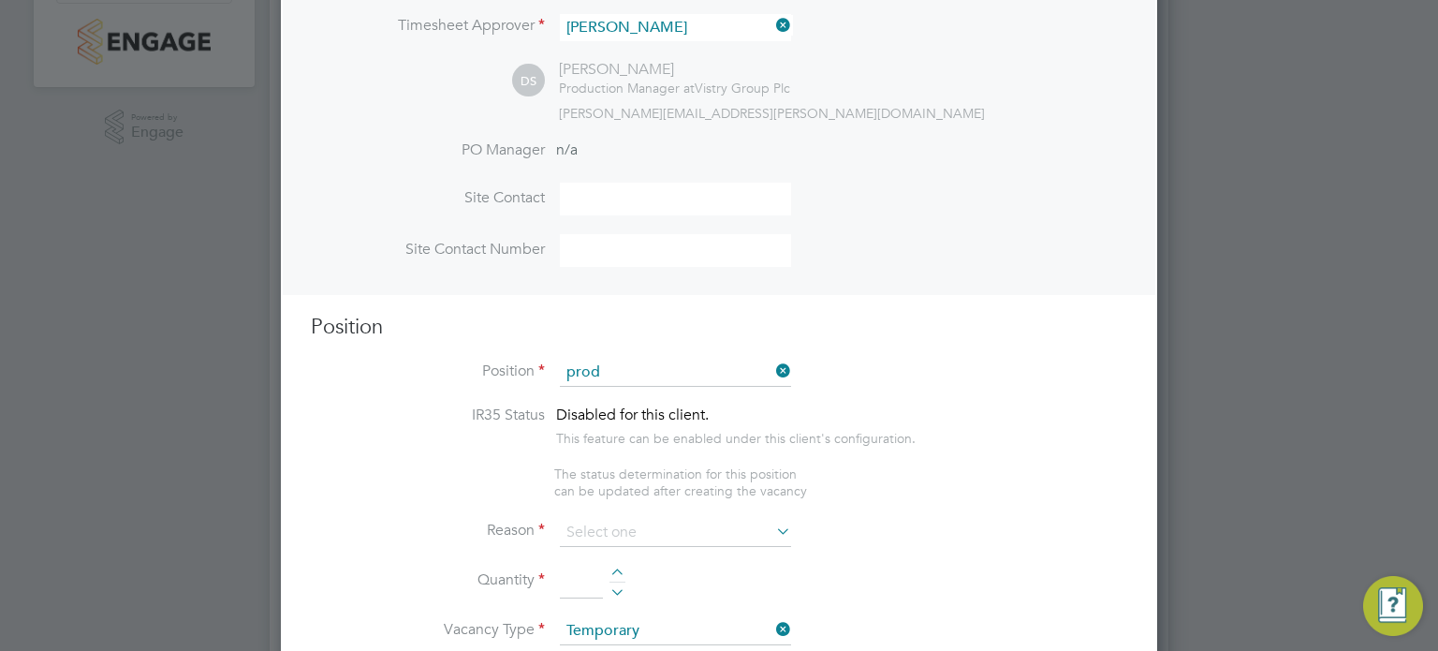
click at [706, 399] on li "Prod uction Operative (Accept)" at bounding box center [747, 397] width 375 height 25
type input "Production Operative (Accept)"
type textarea "You will be working on a semi-automated manufacturing line, producing engineere…"
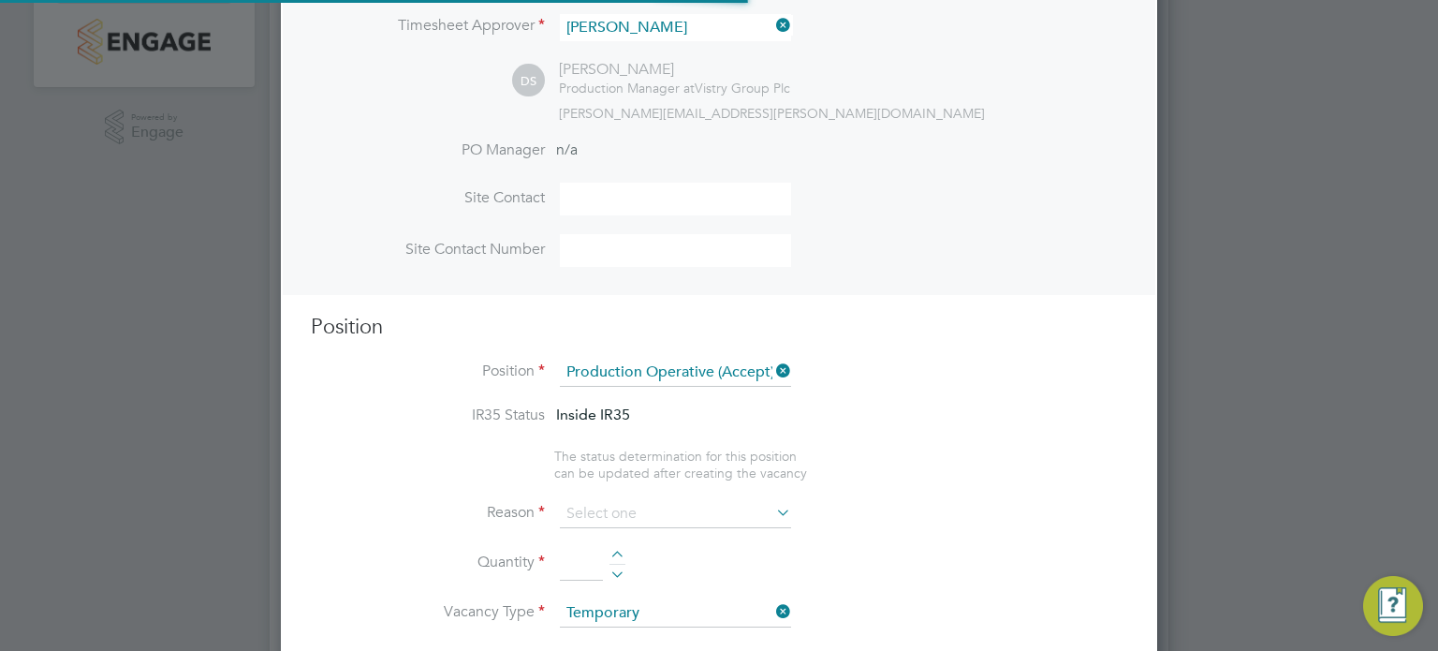
scroll to position [0, 0]
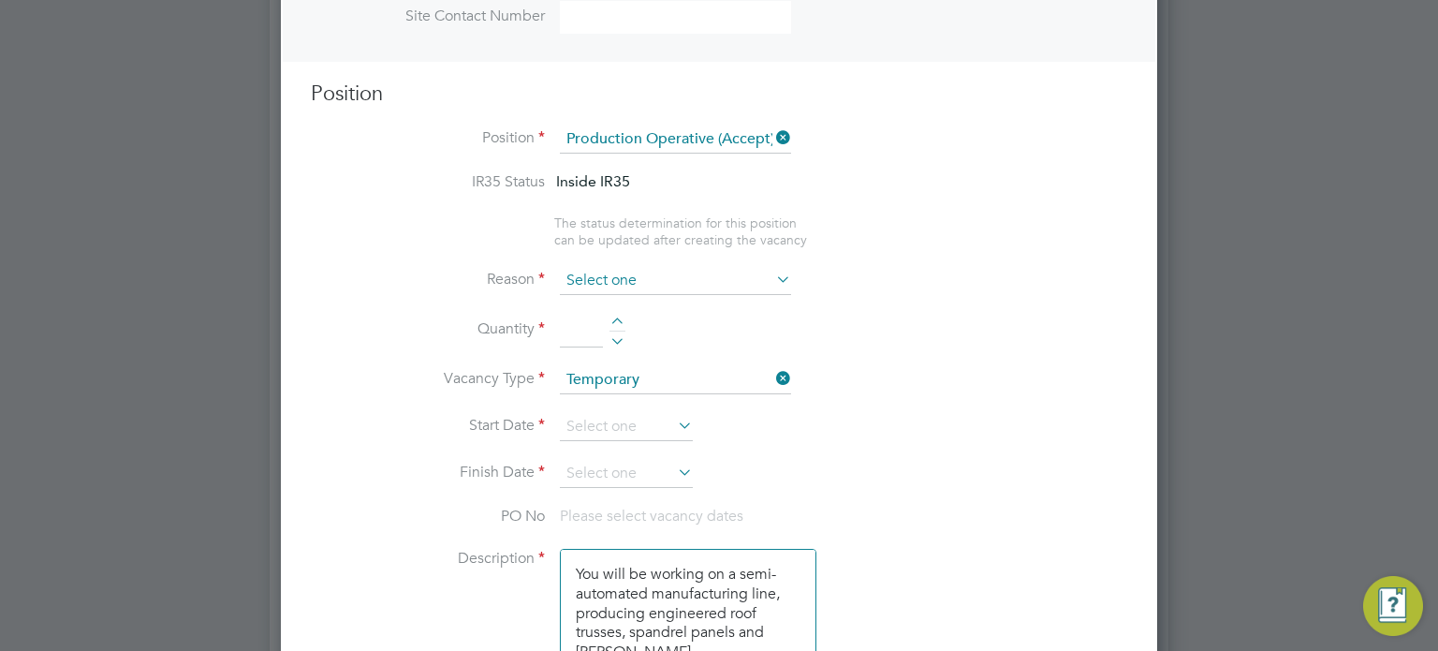
click at [697, 280] on input at bounding box center [675, 281] width 231 height 28
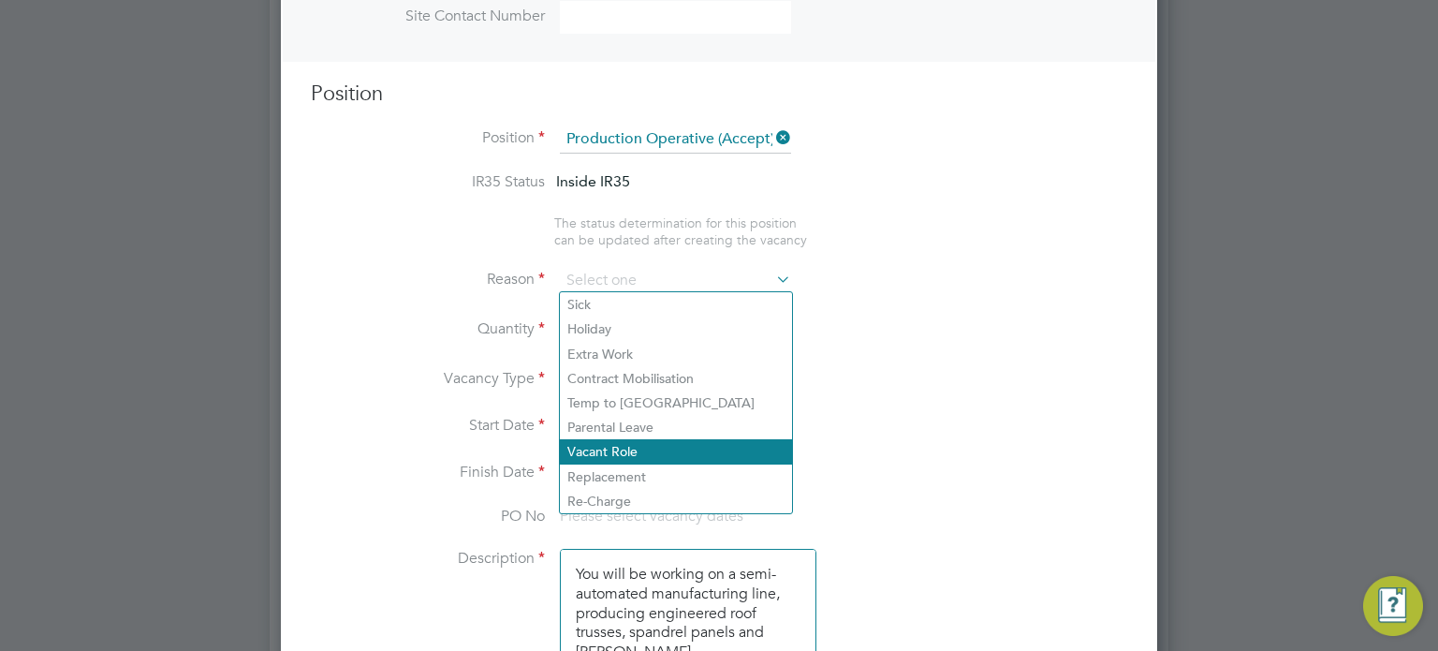
click at [634, 450] on li "Vacant Role" at bounding box center [676, 451] width 232 height 24
type input "Vacant Role"
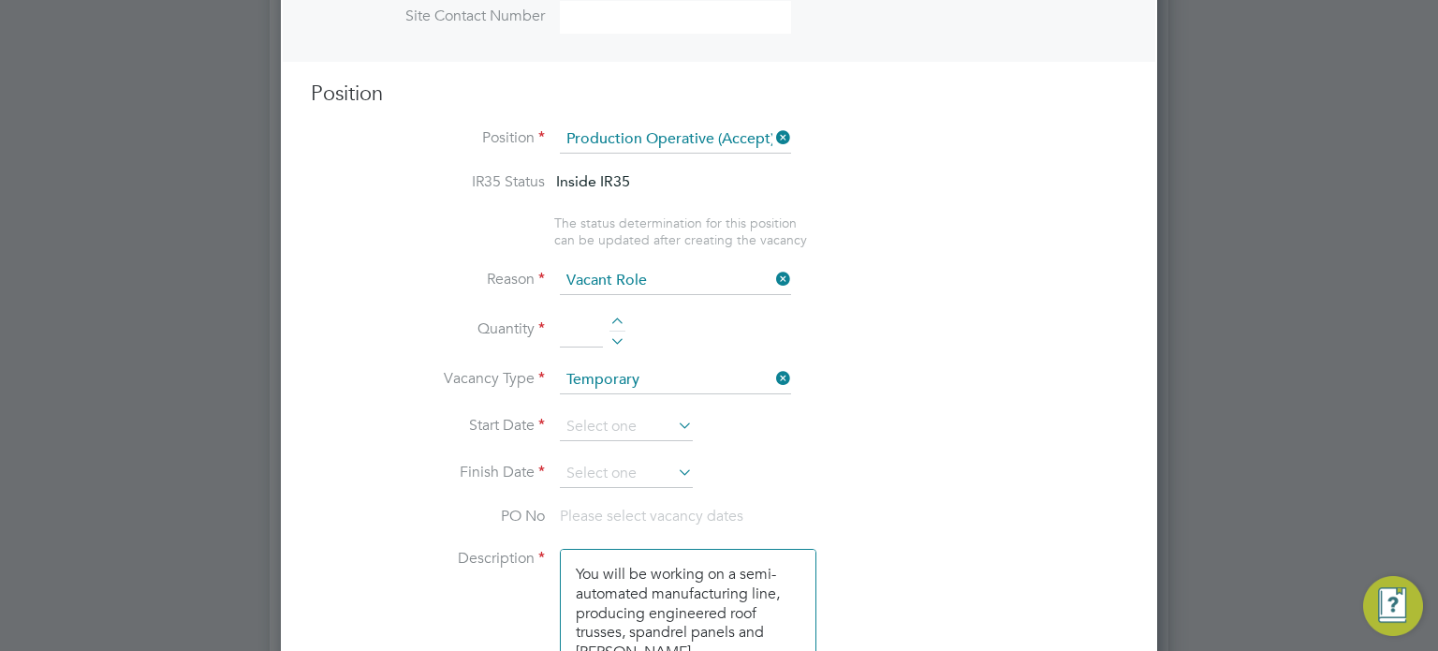
click at [619, 317] on div at bounding box center [617, 323] width 16 height 13
type input "1"
click at [624, 405] on li "Vacancy Type Temporary" at bounding box center [719, 389] width 816 height 47
click at [618, 413] on input at bounding box center [626, 427] width 133 height 28
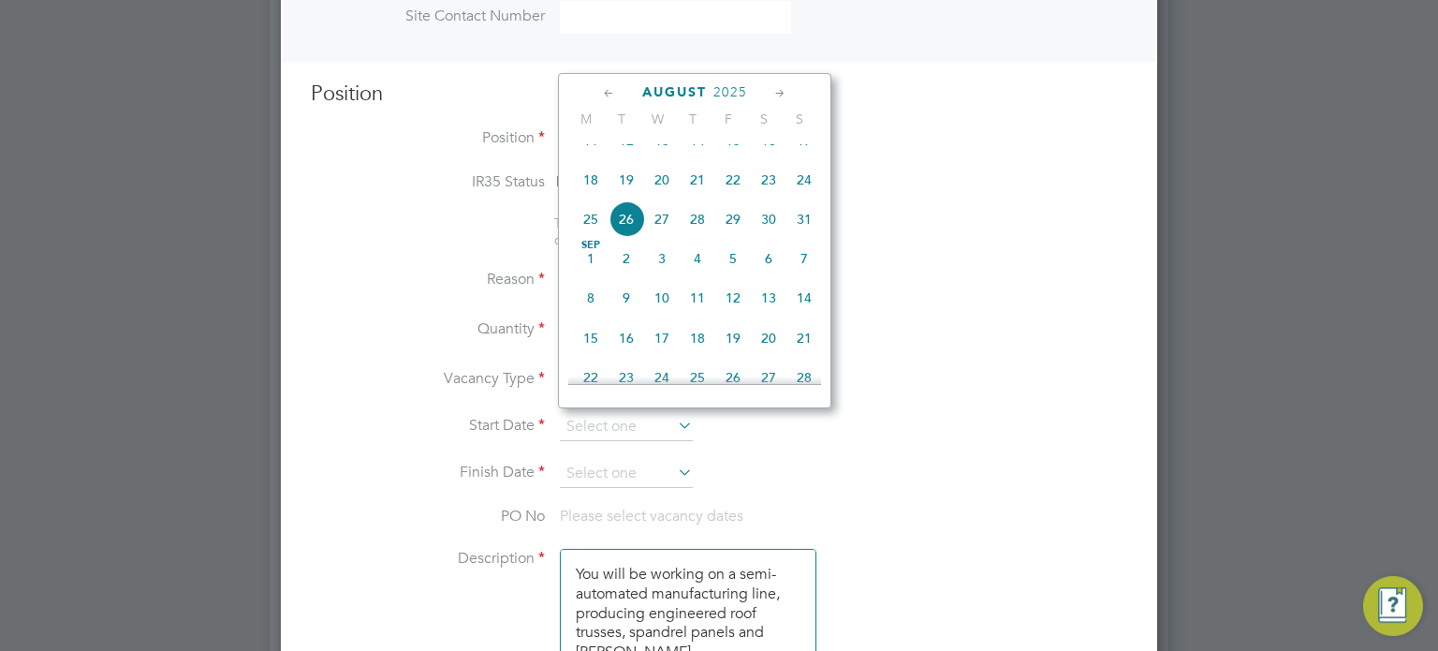
click at [627, 237] on span "26" at bounding box center [627, 219] width 36 height 36
type input "[DATE]"
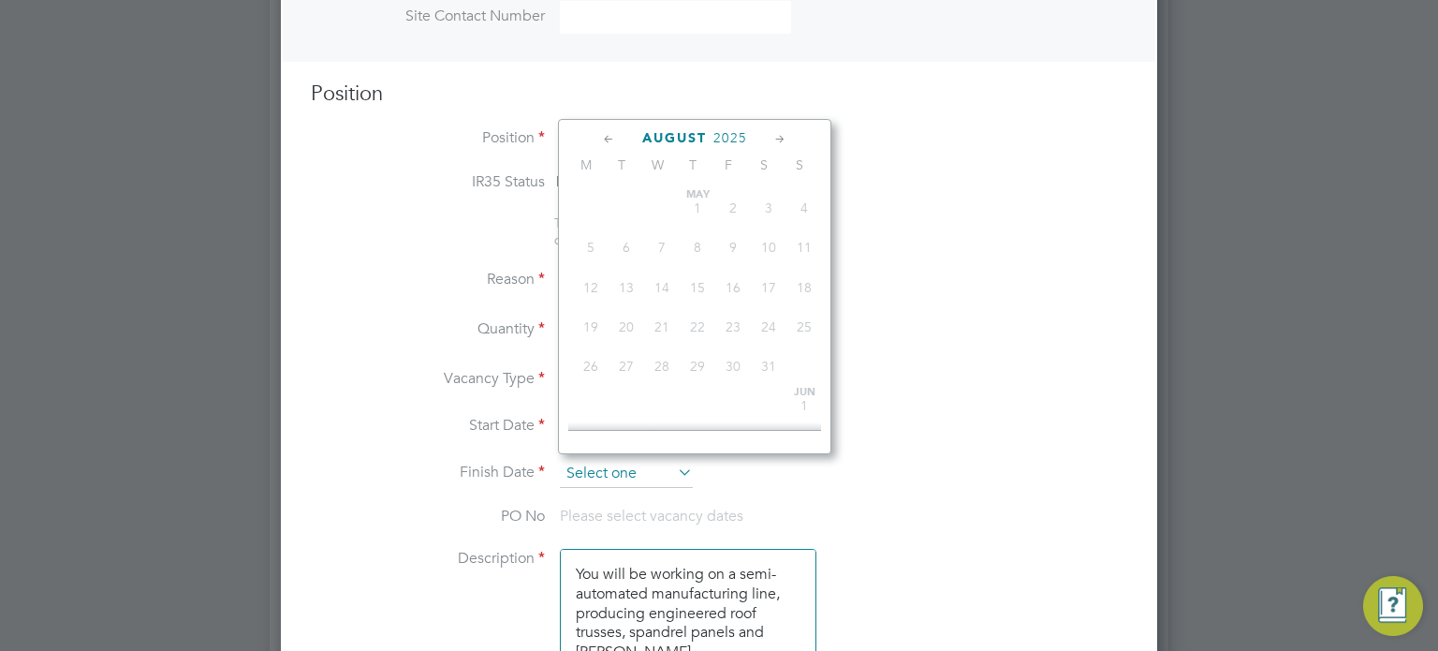
click at [601, 461] on input at bounding box center [626, 474] width 133 height 28
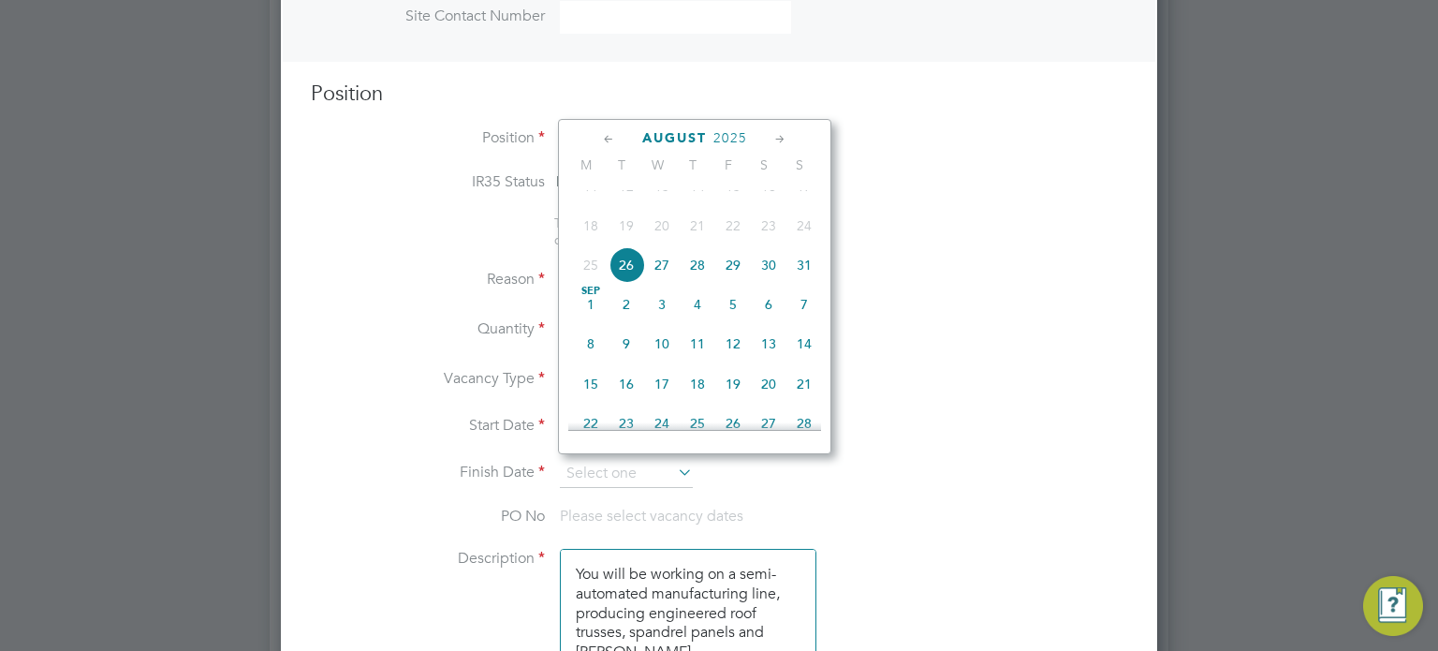
click at [781, 145] on icon at bounding box center [780, 139] width 18 height 21
click at [775, 150] on div "[DATE] M T W T F S S [DATE] 2 3 4 5 6 7 8 9 10 11 12 13 14 15 16 17 18 19 20 21…" at bounding box center [694, 286] width 273 height 335
click at [778, 141] on icon at bounding box center [780, 139] width 18 height 21
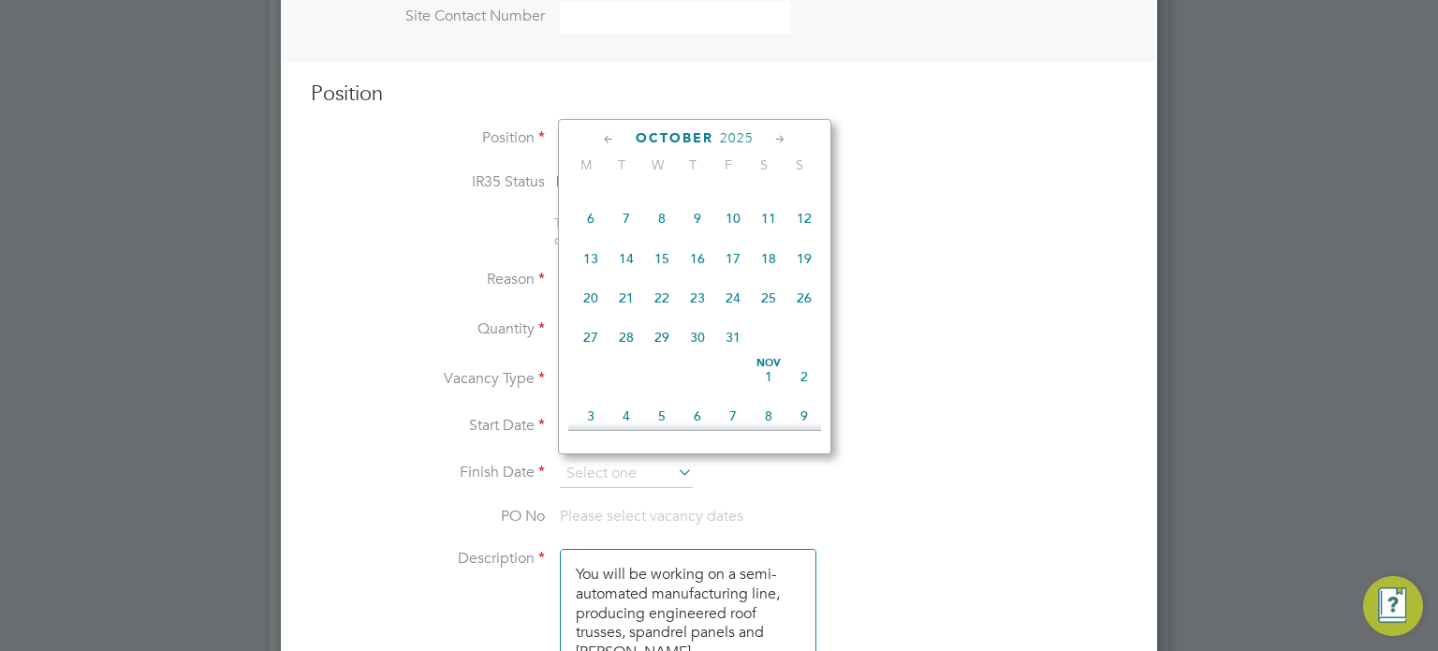
click at [801, 197] on span "5" at bounding box center [804, 179] width 36 height 36
type input "[DATE]"
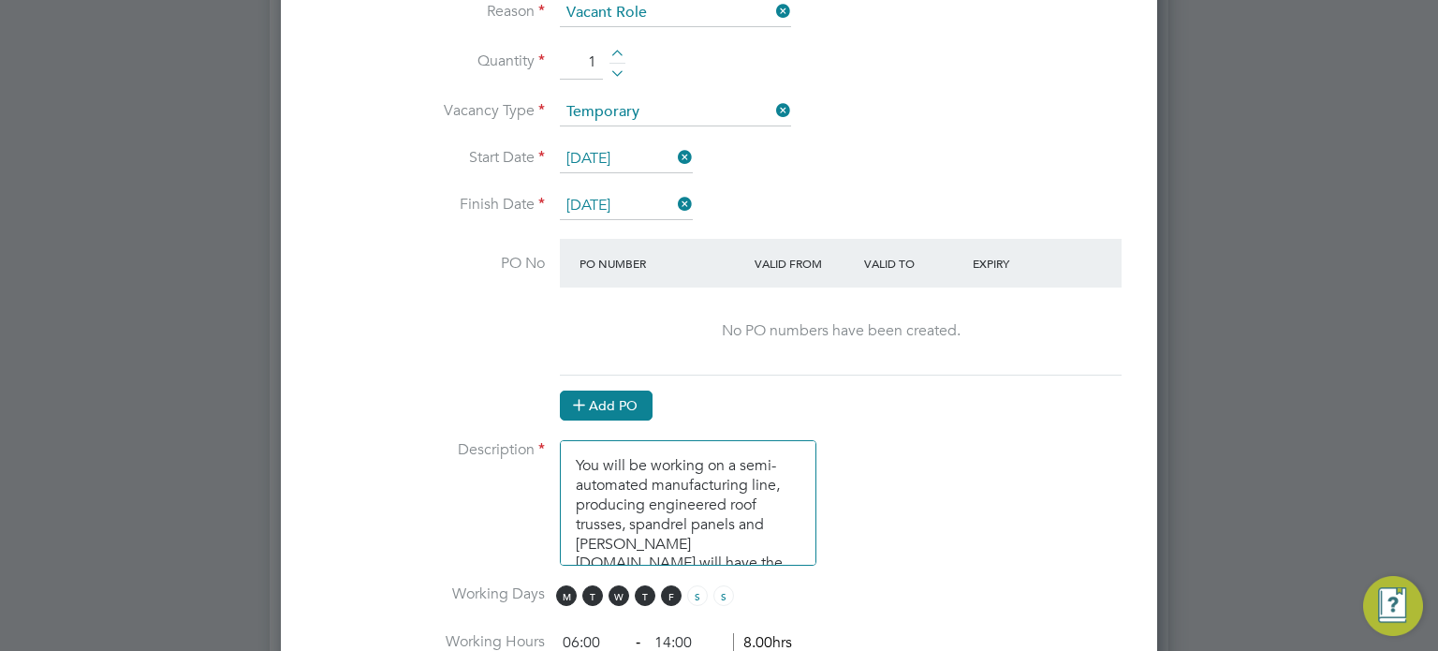
click at [612, 395] on button "Add PO" at bounding box center [606, 405] width 93 height 30
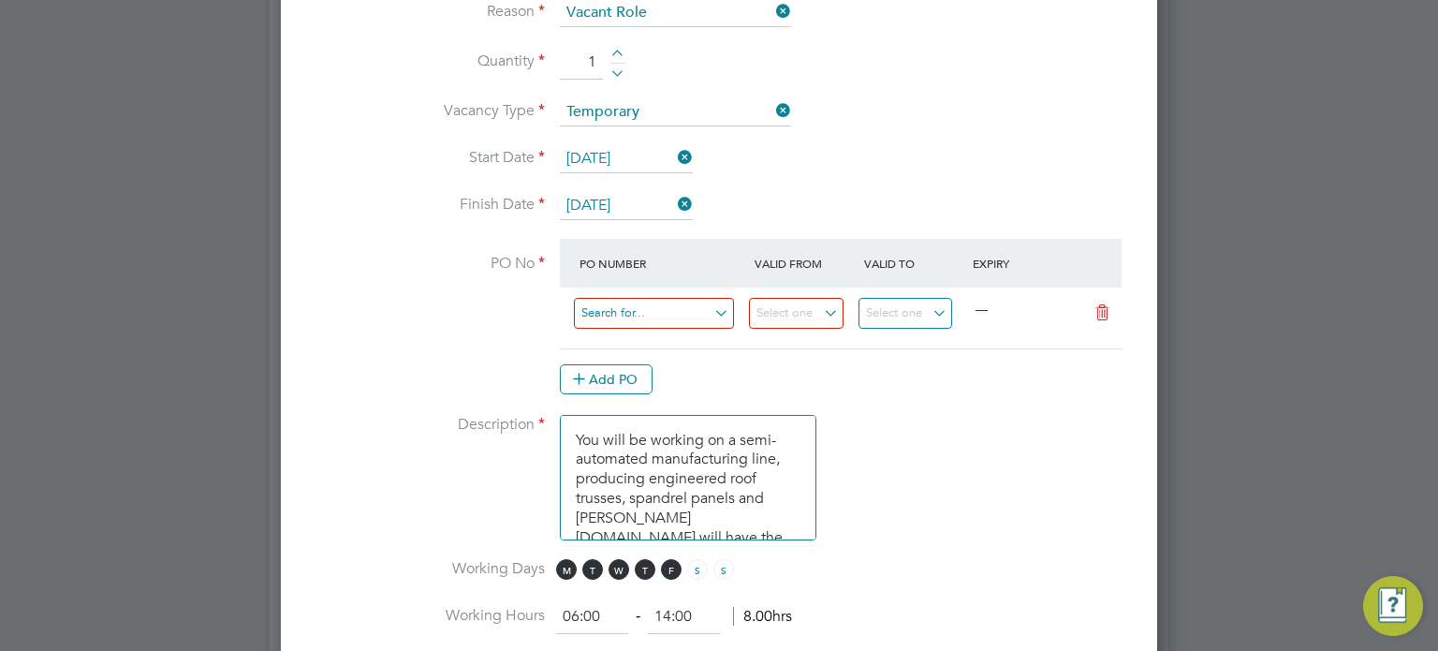
click at [647, 302] on input at bounding box center [654, 313] width 160 height 31
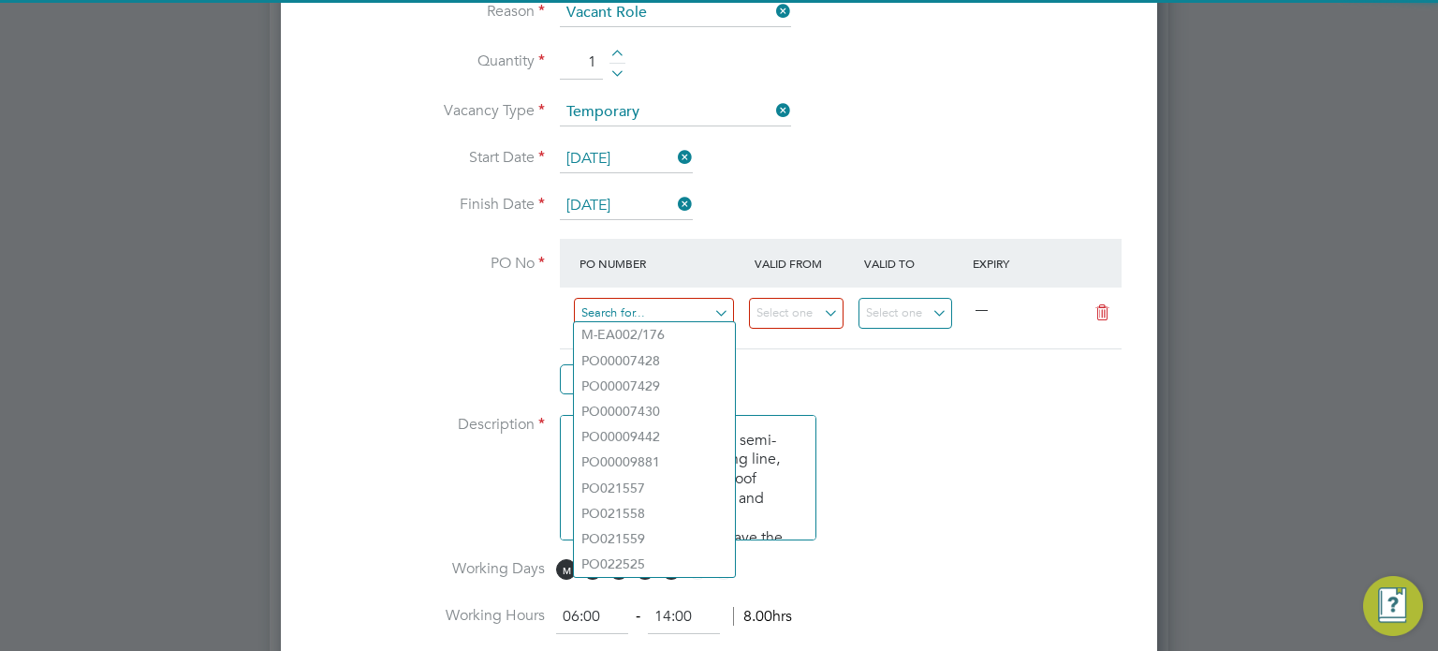
paste input "PO9081"
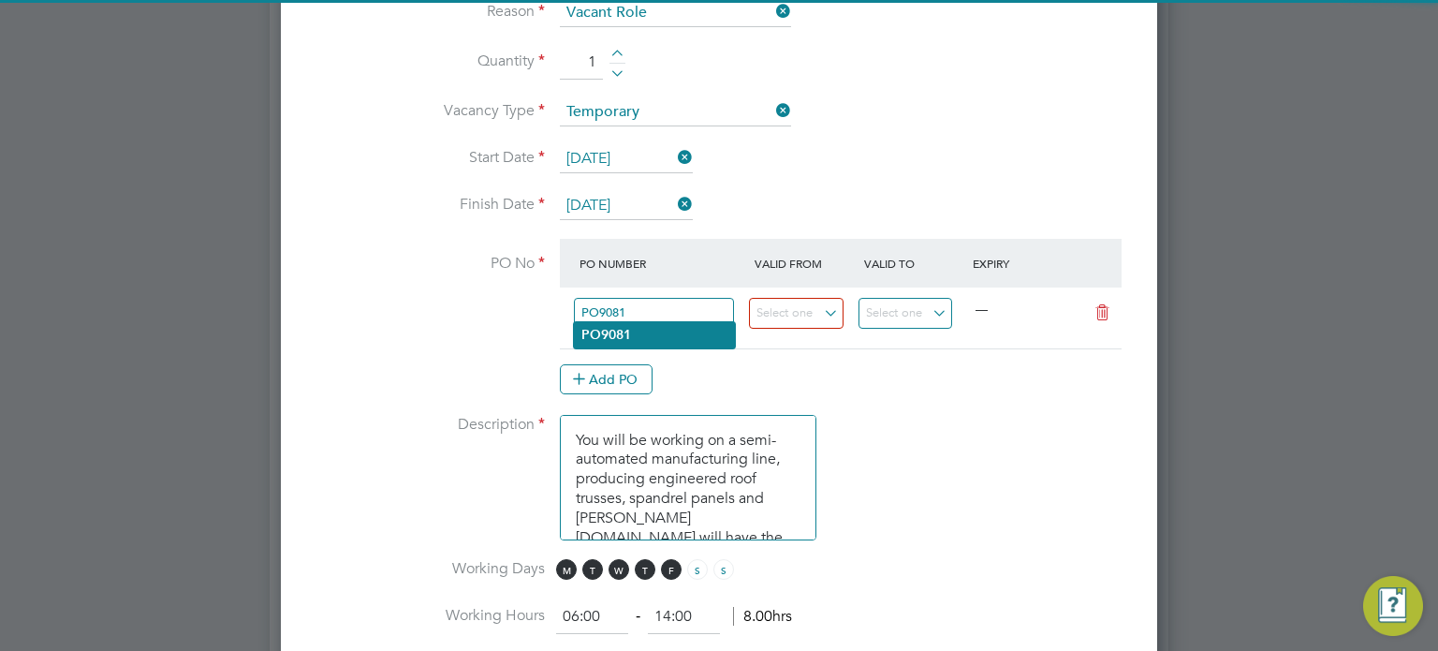
type input "PO9081"
click at [628, 331] on b "PO9081" at bounding box center [606, 335] width 50 height 16
type input "[DATE]"
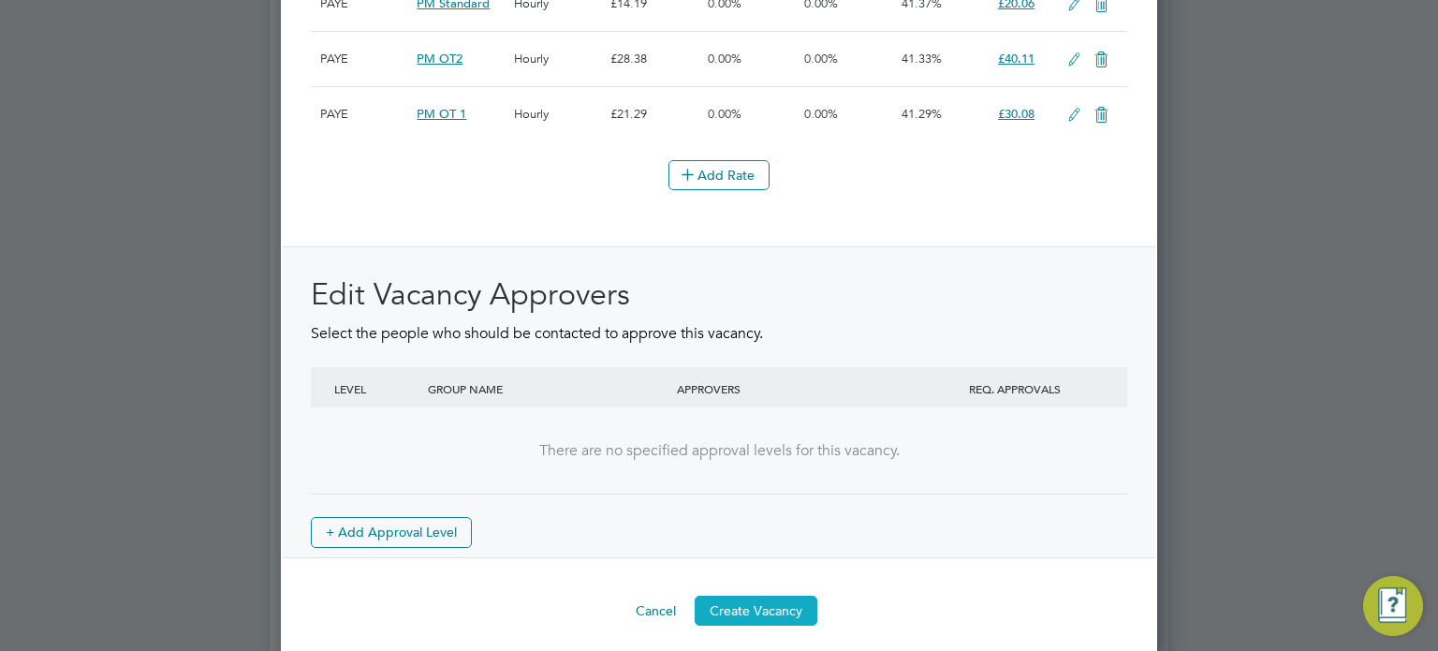
click at [762, 595] on button "Create Vacancy" at bounding box center [756, 610] width 123 height 30
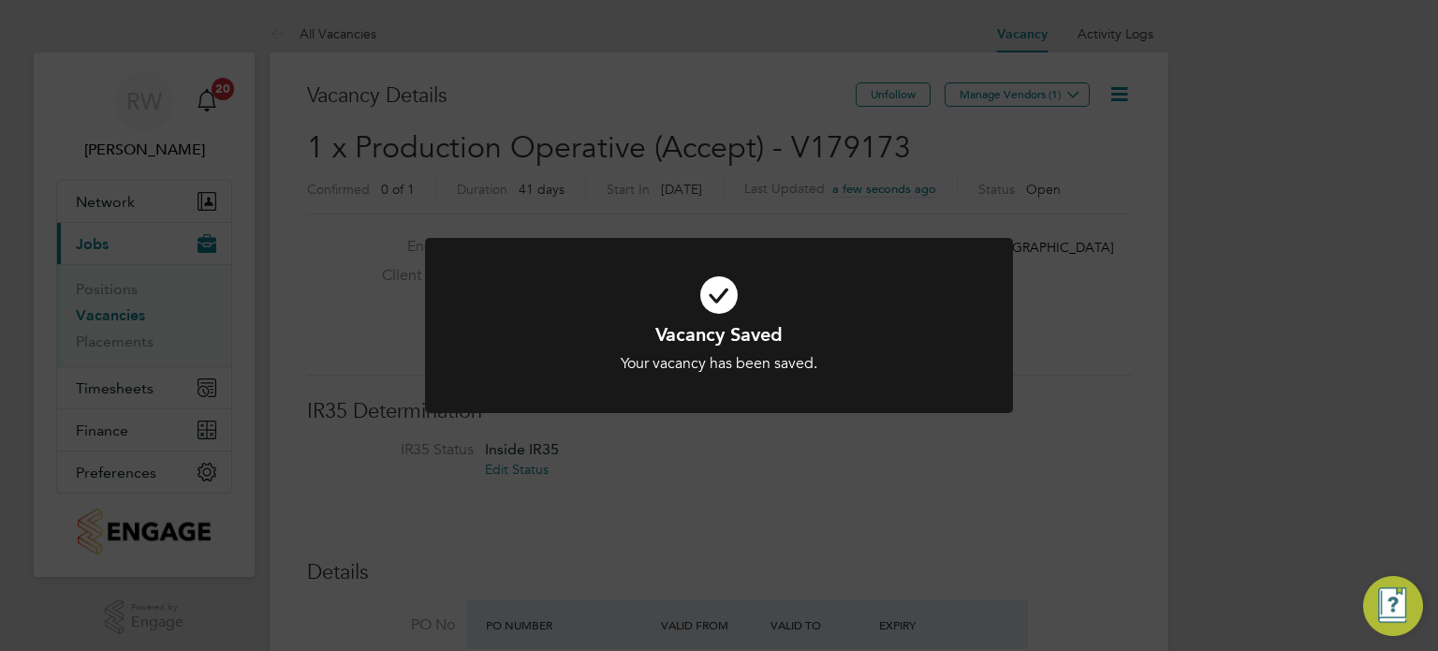
click at [1146, 420] on div "Vacancy Saved Your vacancy has been saved. Cancel Okay" at bounding box center [719, 325] width 1438 height 651
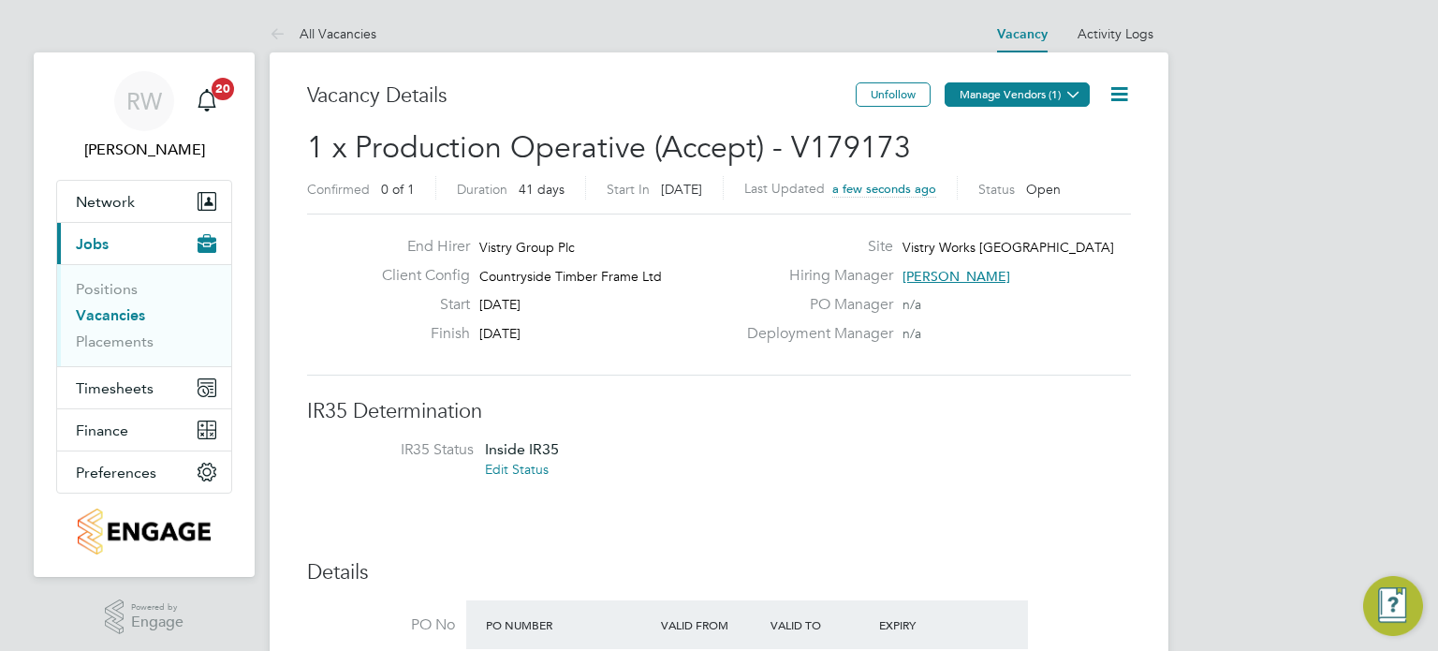
click at [1066, 98] on icon at bounding box center [1073, 94] width 14 height 14
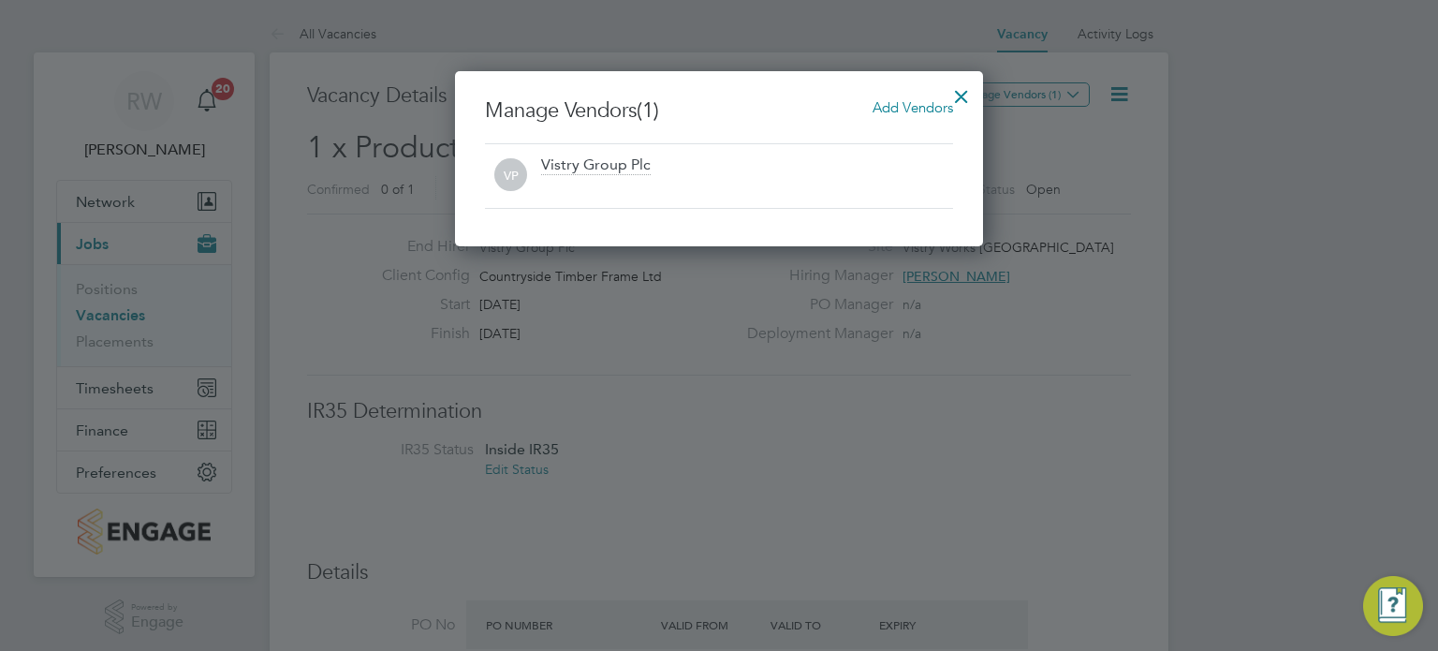
click at [929, 104] on span "Add Vendors" at bounding box center [913, 107] width 81 height 18
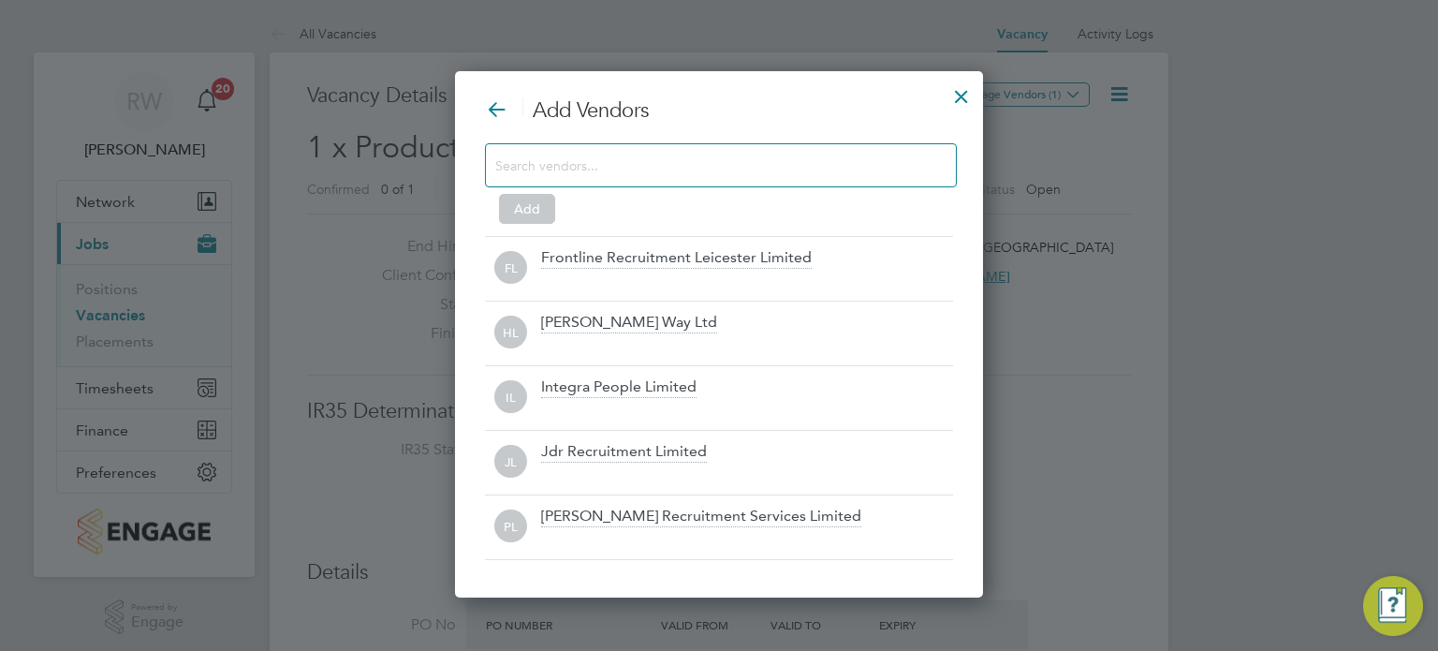
click at [750, 154] on input at bounding box center [705, 165] width 421 height 24
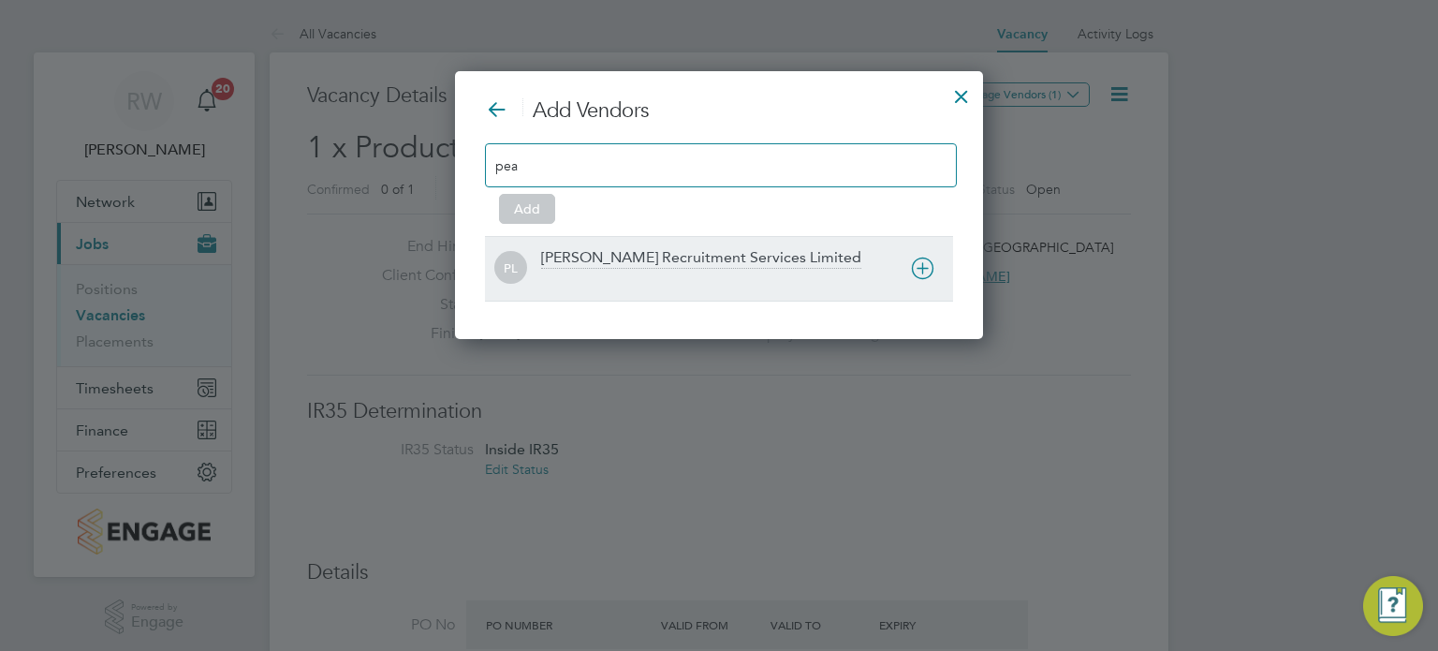
type input "pea"
click at [691, 253] on div "[PERSON_NAME] Recruitment Services Limited" at bounding box center [701, 258] width 320 height 21
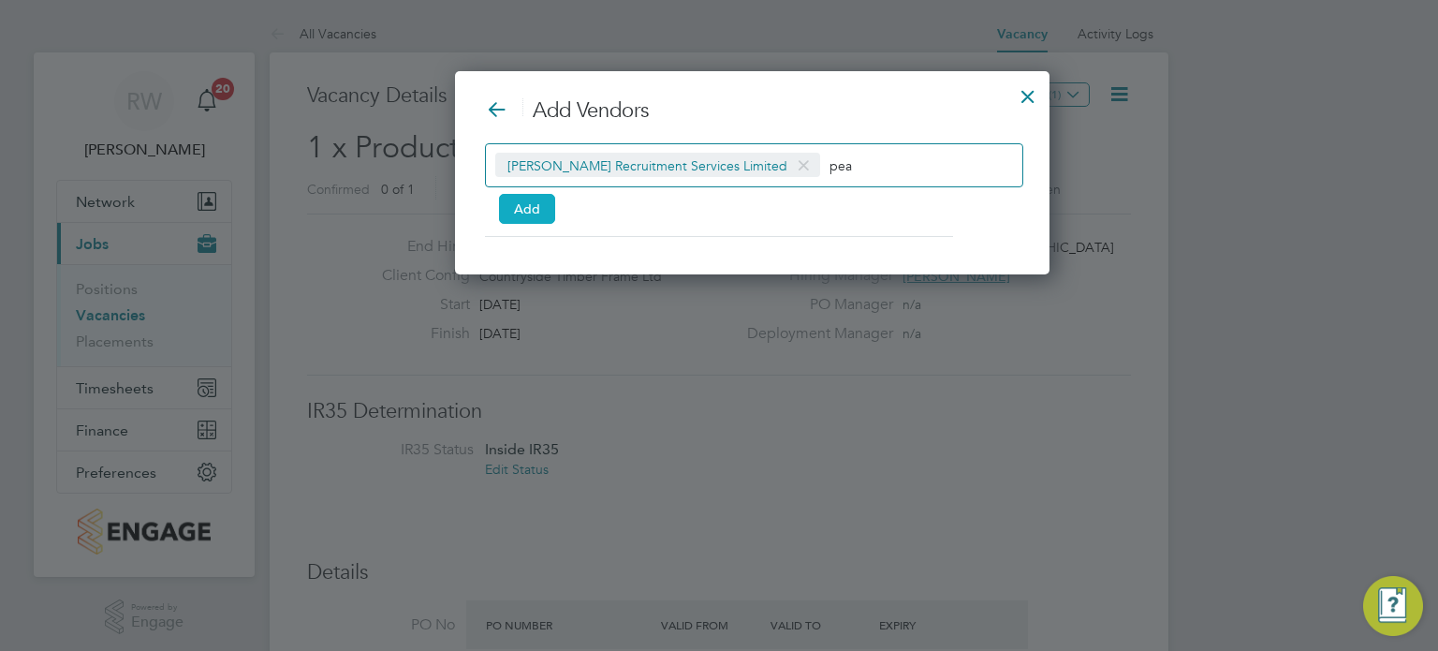
click at [528, 216] on button "Add" at bounding box center [527, 209] width 56 height 30
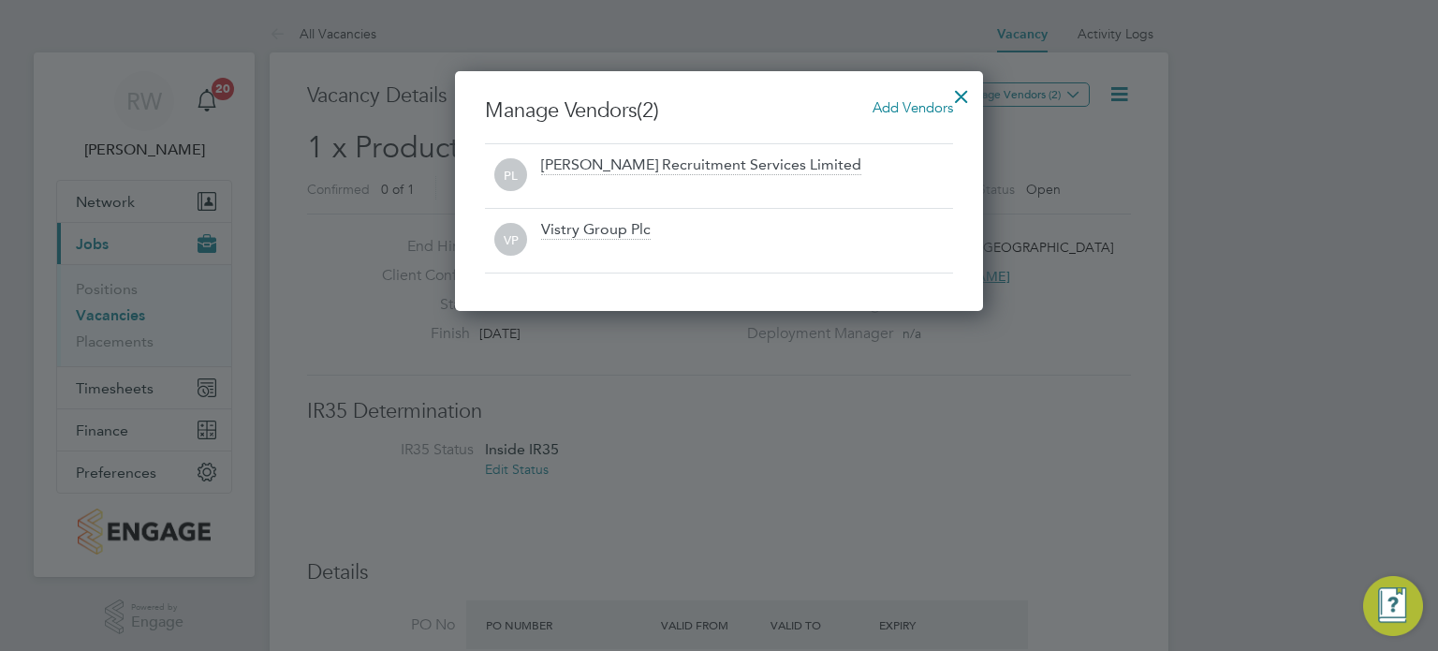
click at [970, 85] on div at bounding box center [962, 92] width 34 height 34
